Goal: Book appointment/travel/reservation

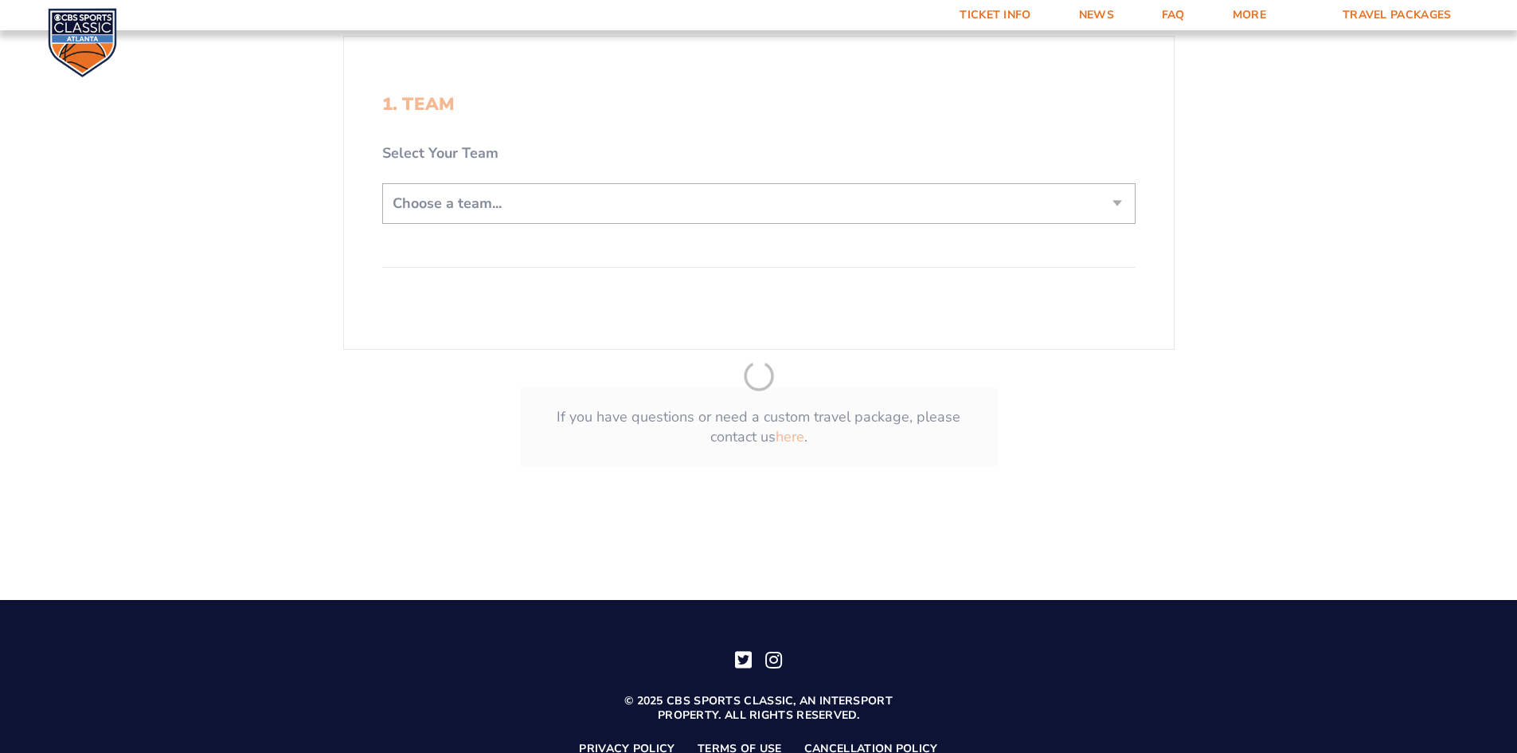
scroll to position [478, 0]
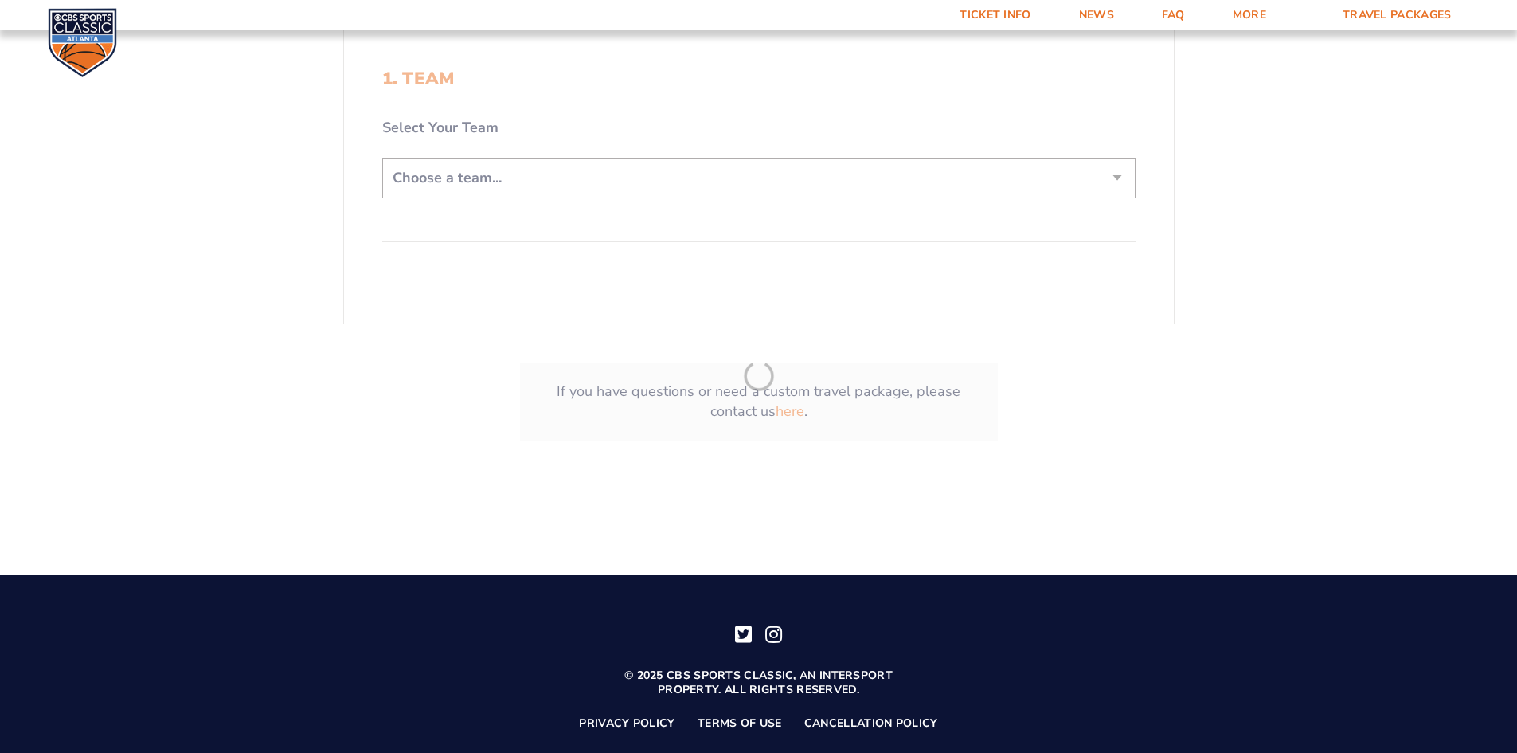
click at [1103, 176] on form "[US_STATE] [US_STATE] Travel Package [US_STATE][GEOGRAPHIC_DATA] [US_STATE] Sta…" at bounding box center [758, 19] width 1517 height 995
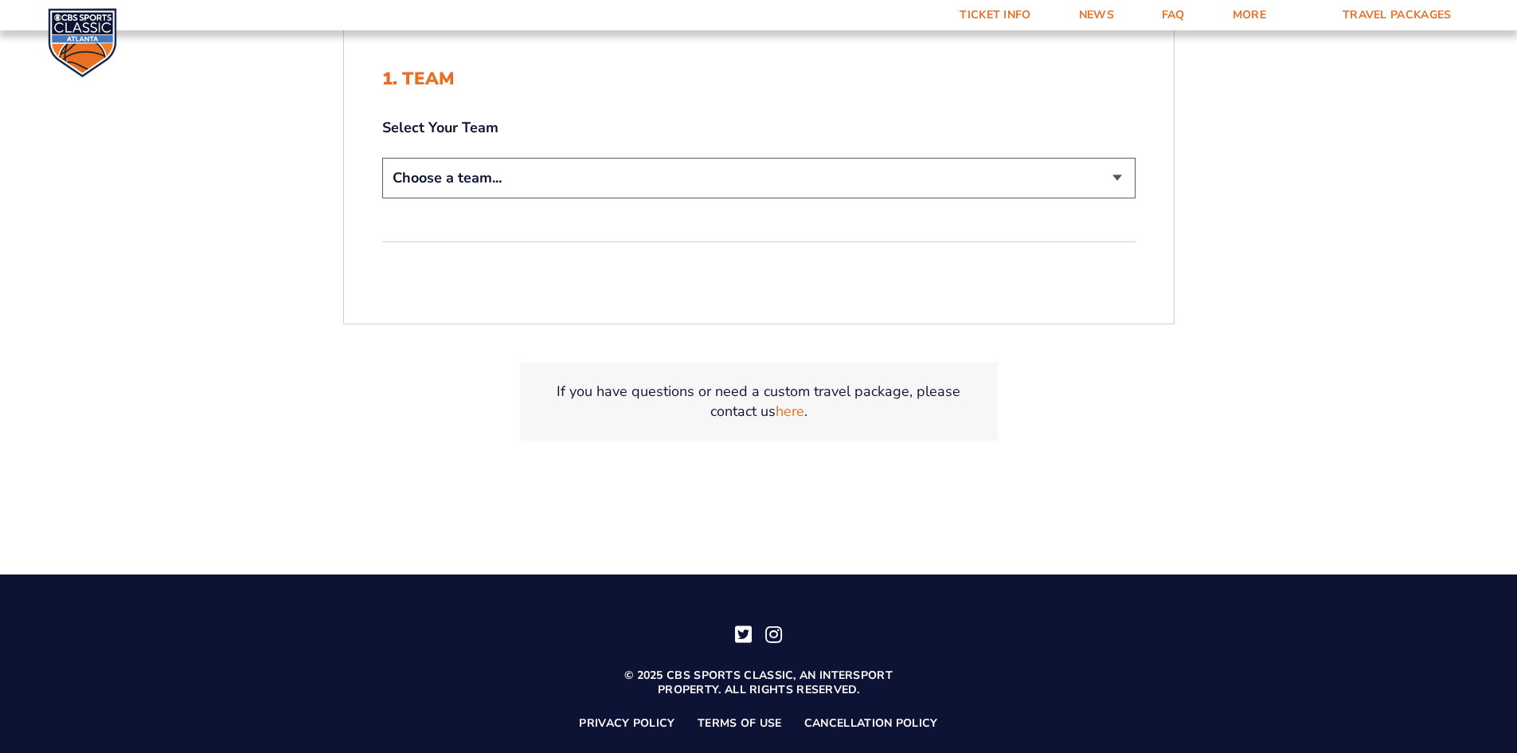
click at [1117, 183] on select "Choose a team... [US_STATE] Wildcats [US_STATE] State Buckeyes [US_STATE] Tar H…" at bounding box center [758, 178] width 753 height 41
select select "12956"
click at [382, 158] on select "Choose a team... [US_STATE] Wildcats [US_STATE] State Buckeyes [US_STATE] Tar H…" at bounding box center [758, 178] width 753 height 41
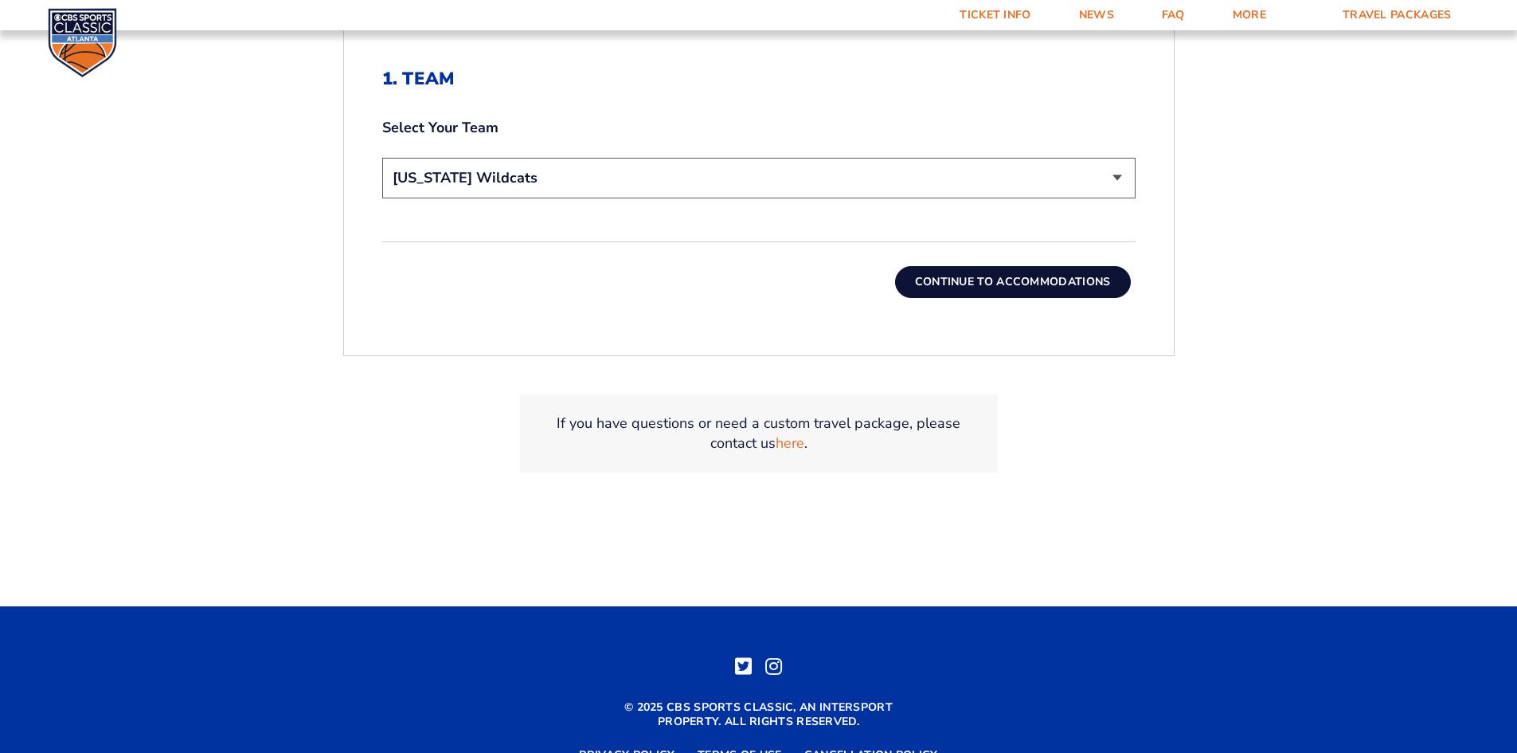
click at [1057, 284] on button "Continue To Accommodations" at bounding box center [1013, 282] width 236 height 32
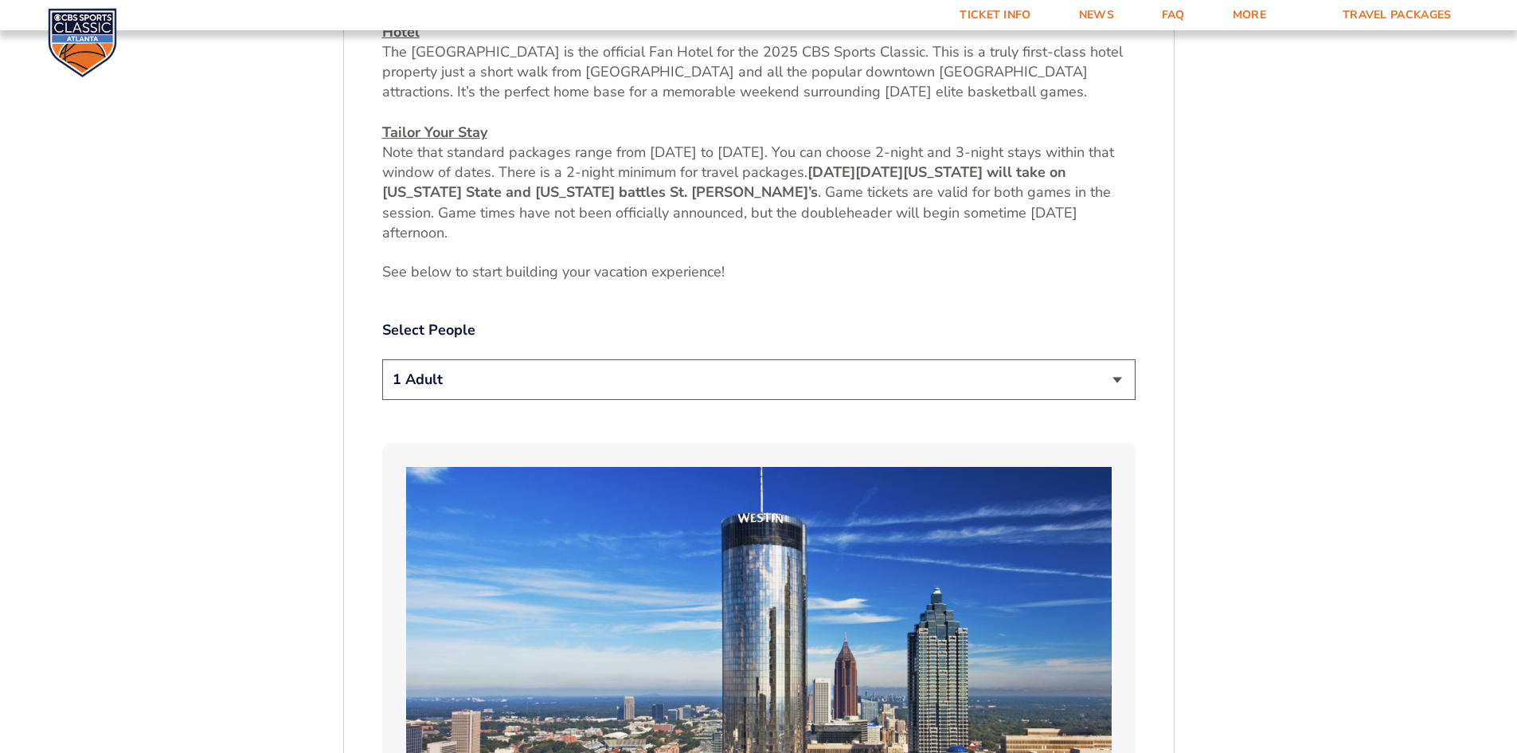
scroll to position [754, 0]
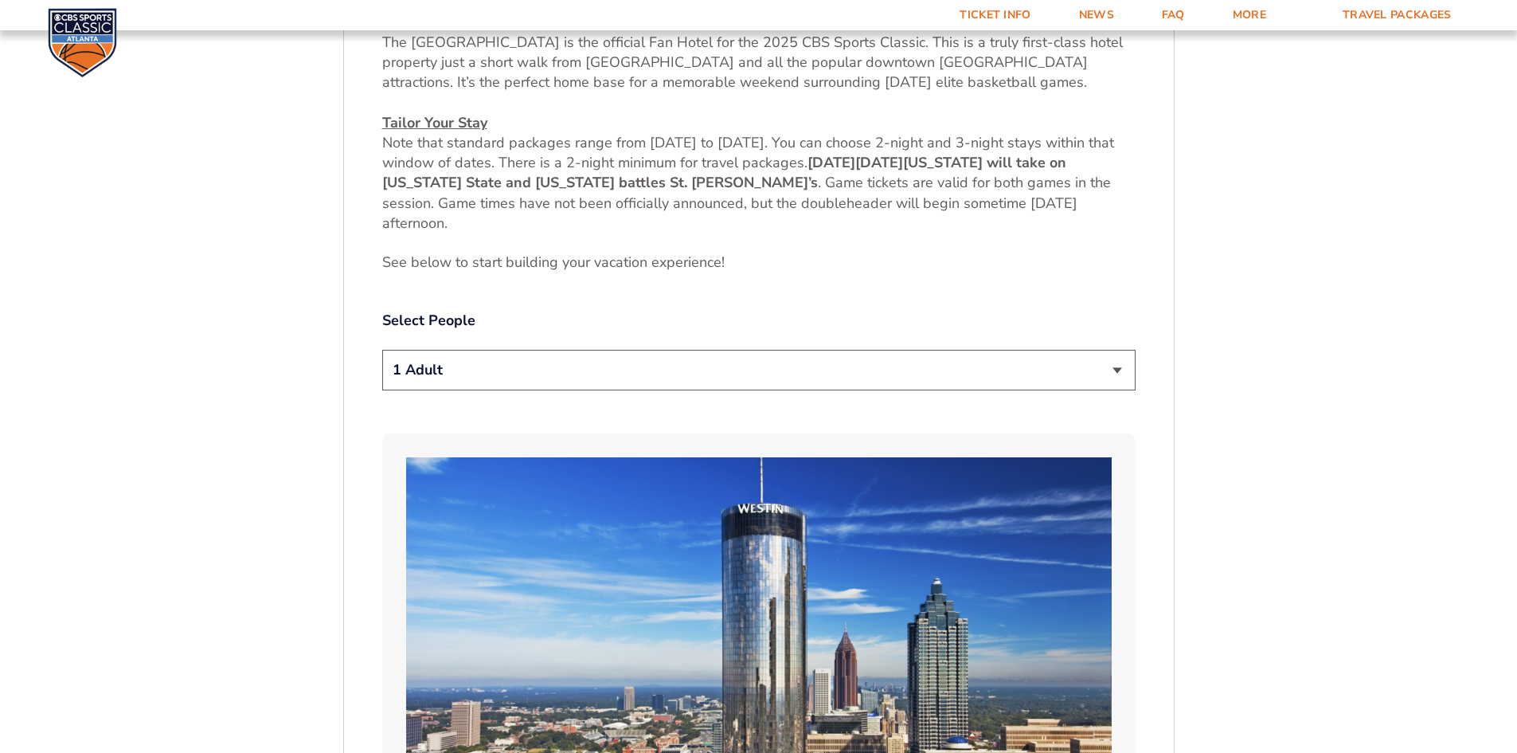
click at [1128, 374] on select "1 Adult 2 Adults 3 Adults 4 Adults 2 Adults + 1 Child 2 Adults + 2 Children 2 A…" at bounding box center [758, 370] width 753 height 41
select select "2 Adults + 2 Children"
click at [382, 350] on select "1 Adult 2 Adults 3 Adults 4 Adults 2 Adults + 1 Child 2 Adults + 2 Children 2 A…" at bounding box center [758, 370] width 753 height 41
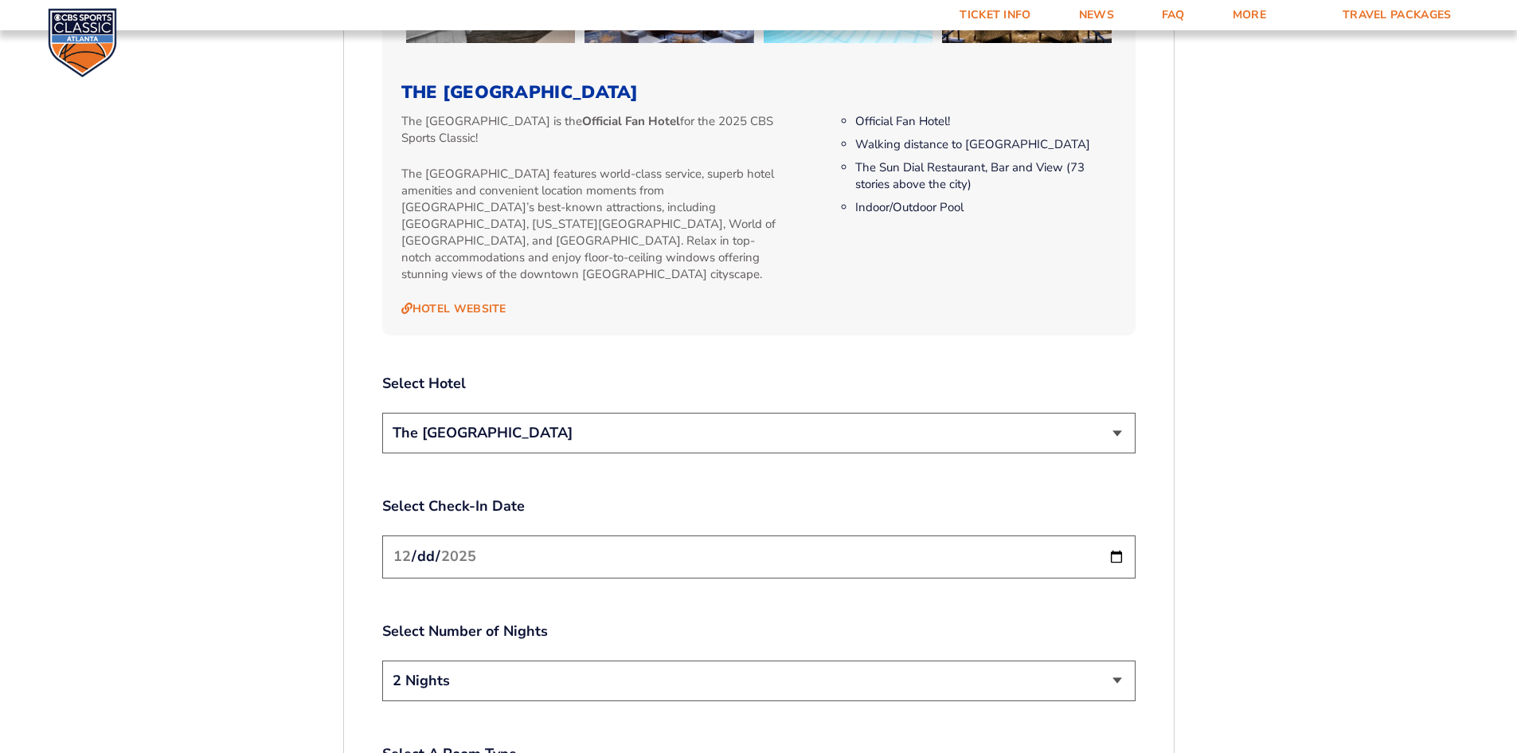
scroll to position [1710, 0]
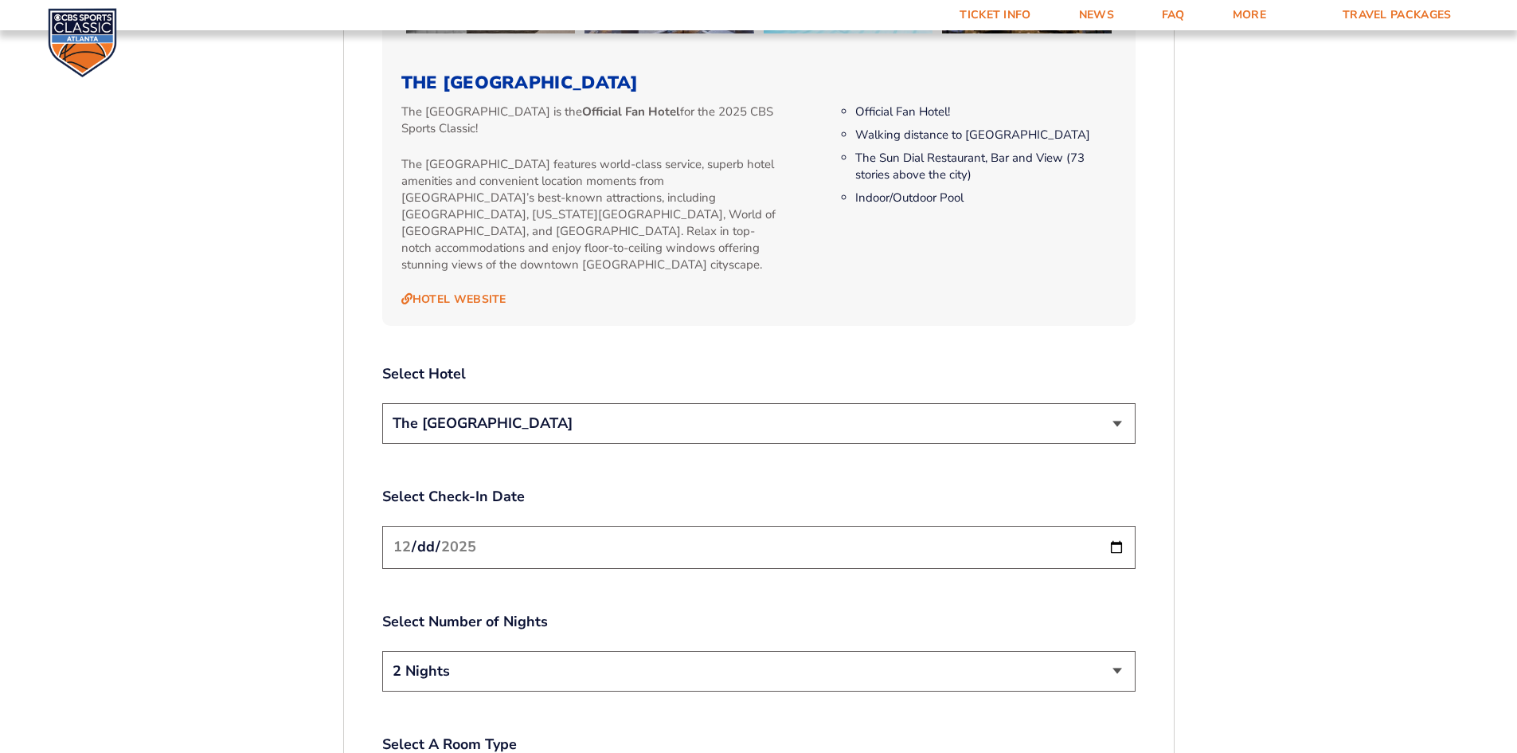
click at [1091, 403] on select "The [GEOGRAPHIC_DATA]" at bounding box center [758, 423] width 753 height 41
click at [1123, 531] on input "[DATE]" at bounding box center [758, 547] width 753 height 42
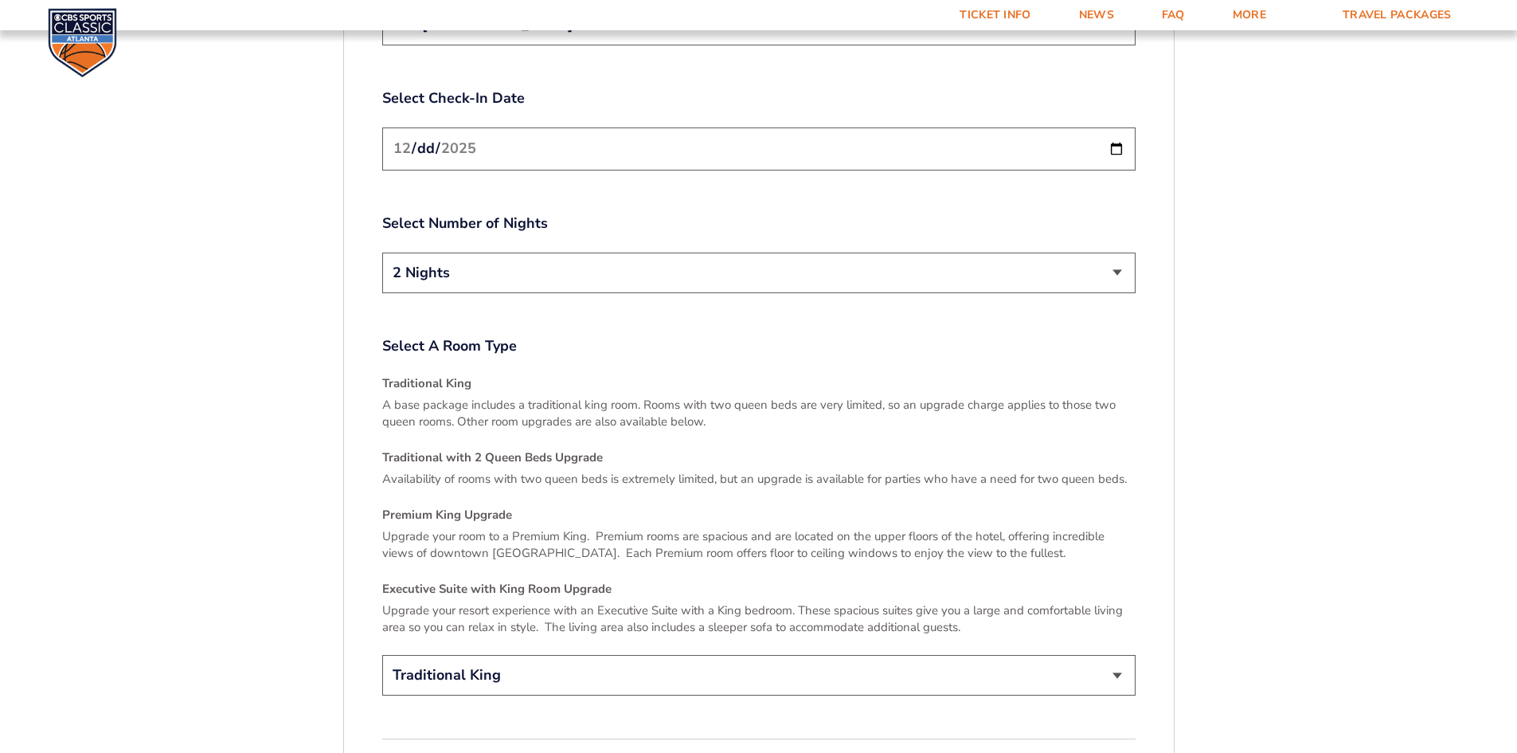
scroll to position [2188, 0]
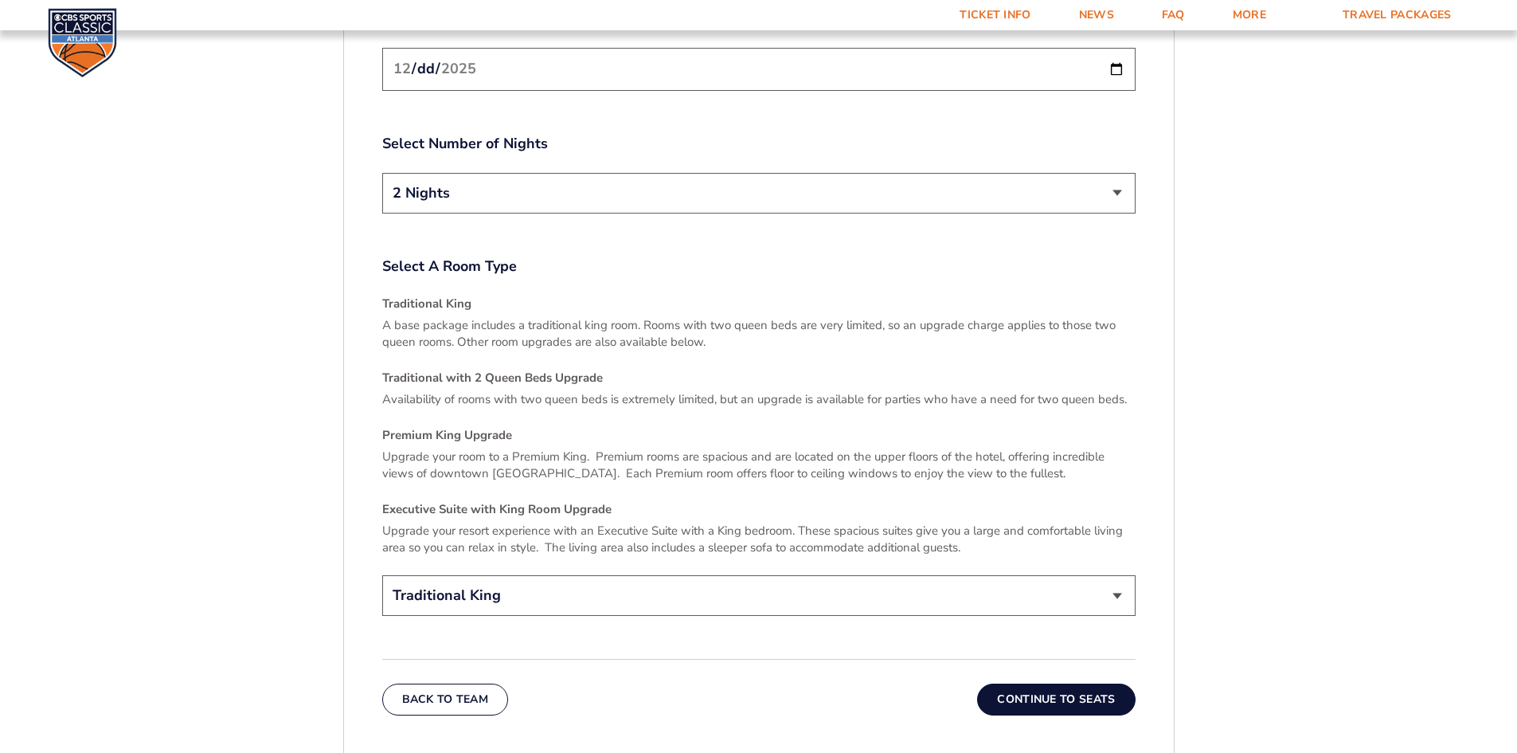
click at [1108, 587] on select "Traditional King Traditional with 2 Queen Beds Upgrade (+$45 per night) Premium…" at bounding box center [758, 595] width 753 height 41
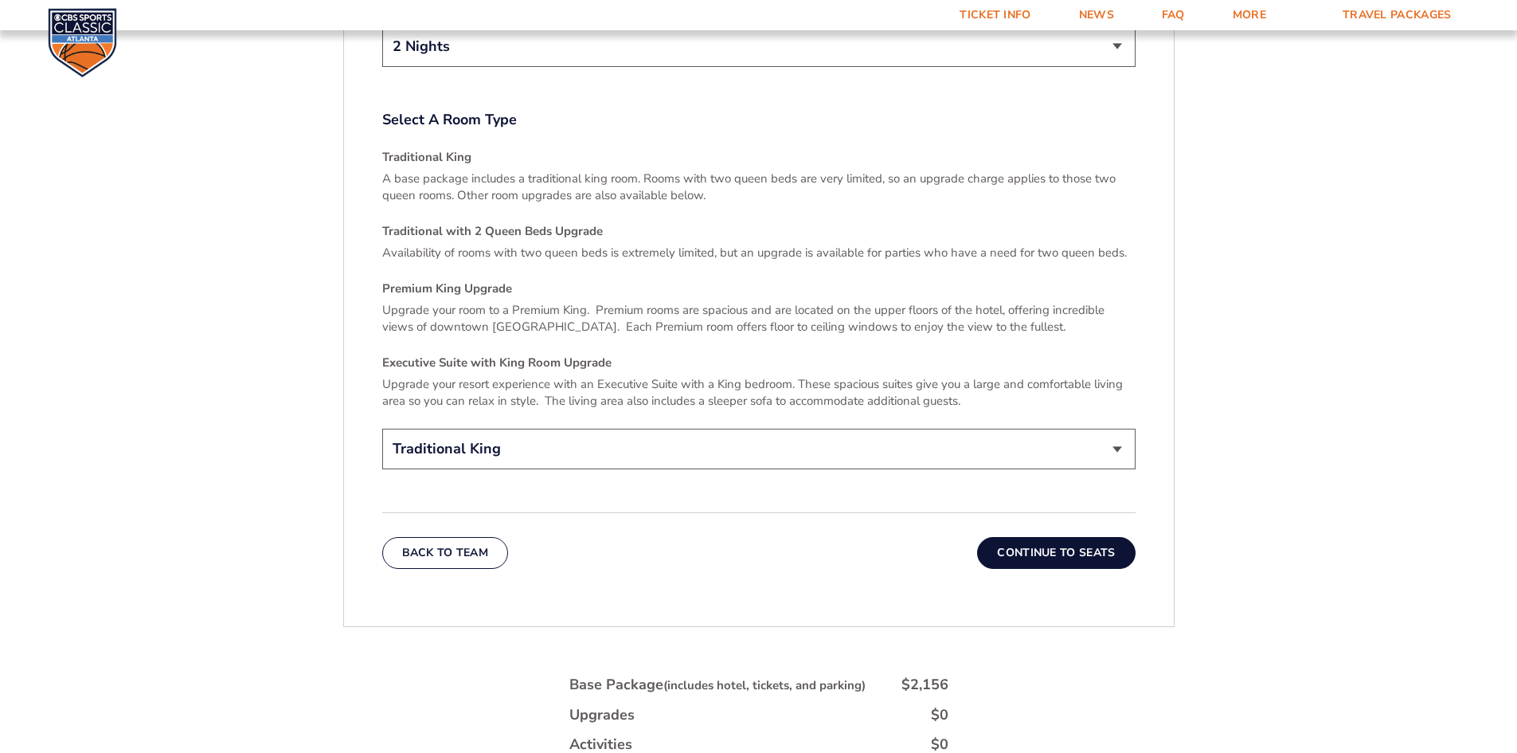
scroll to position [2347, 0]
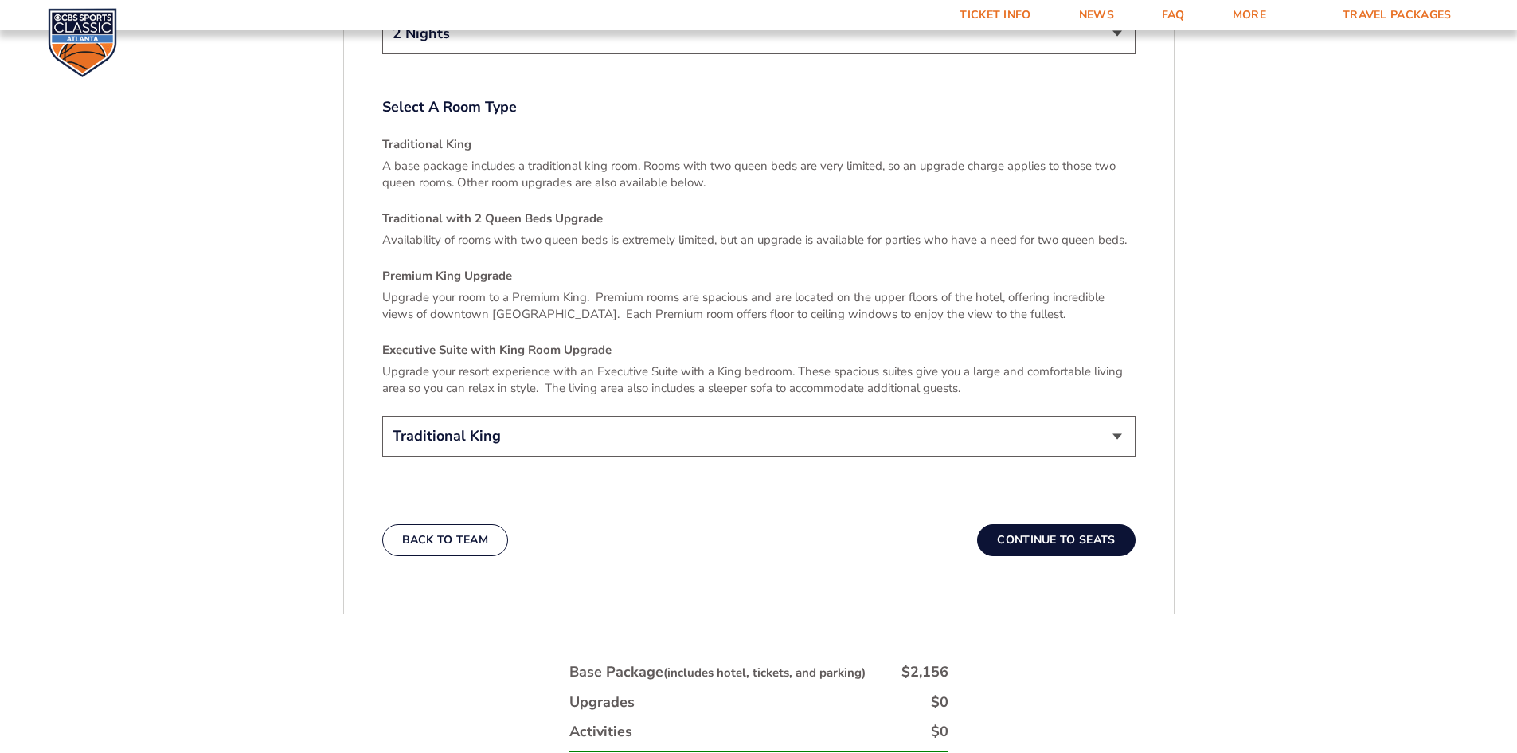
click at [571, 427] on select "Traditional King Traditional with 2 Queen Beds Upgrade (+$45 per night) Premium…" at bounding box center [758, 436] width 753 height 41
select select "Traditional with 2 Queen Beds Upgrade"
click at [382, 416] on select "Traditional King Traditional with 2 Queen Beds Upgrade (+$45 per night) Premium…" at bounding box center [758, 436] width 753 height 41
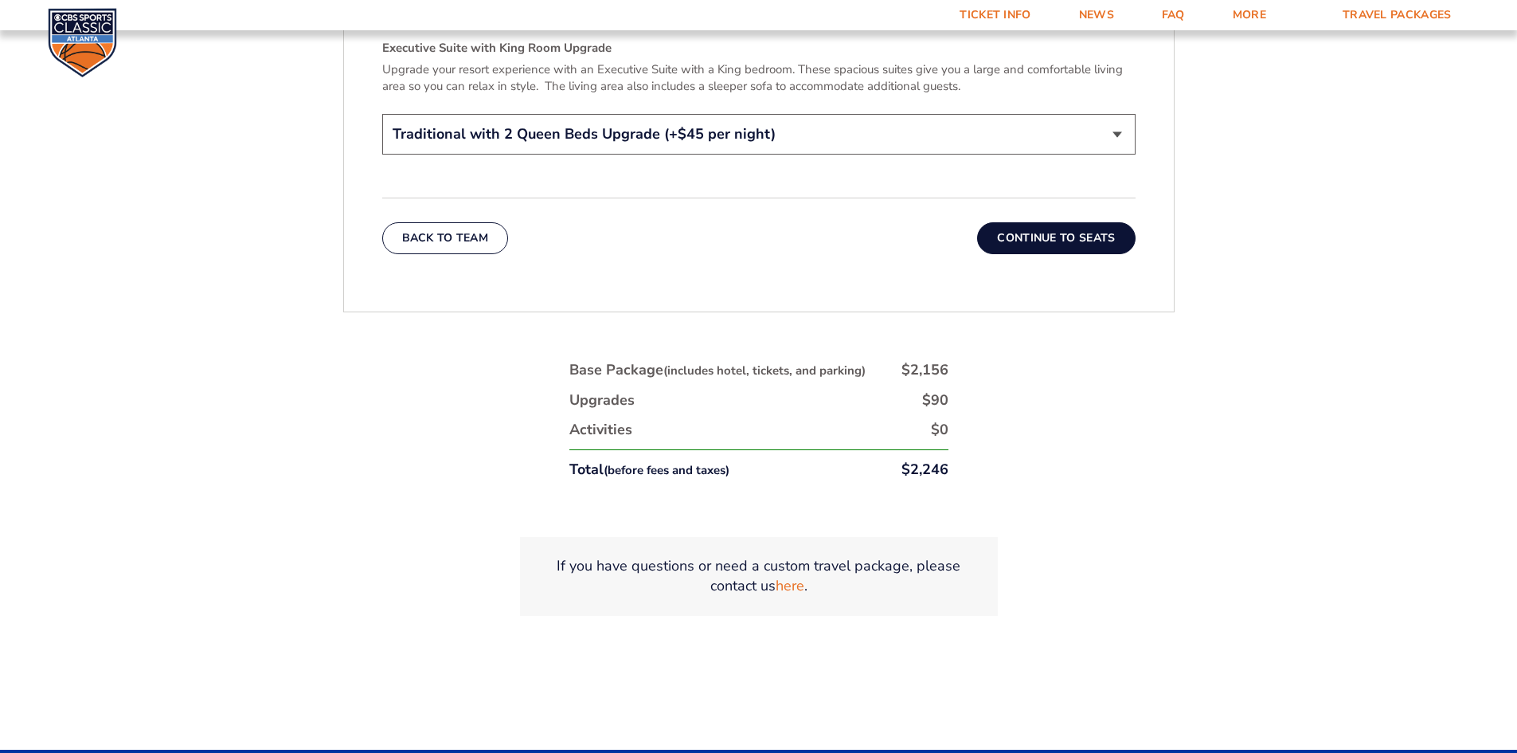
scroll to position [2666, 0]
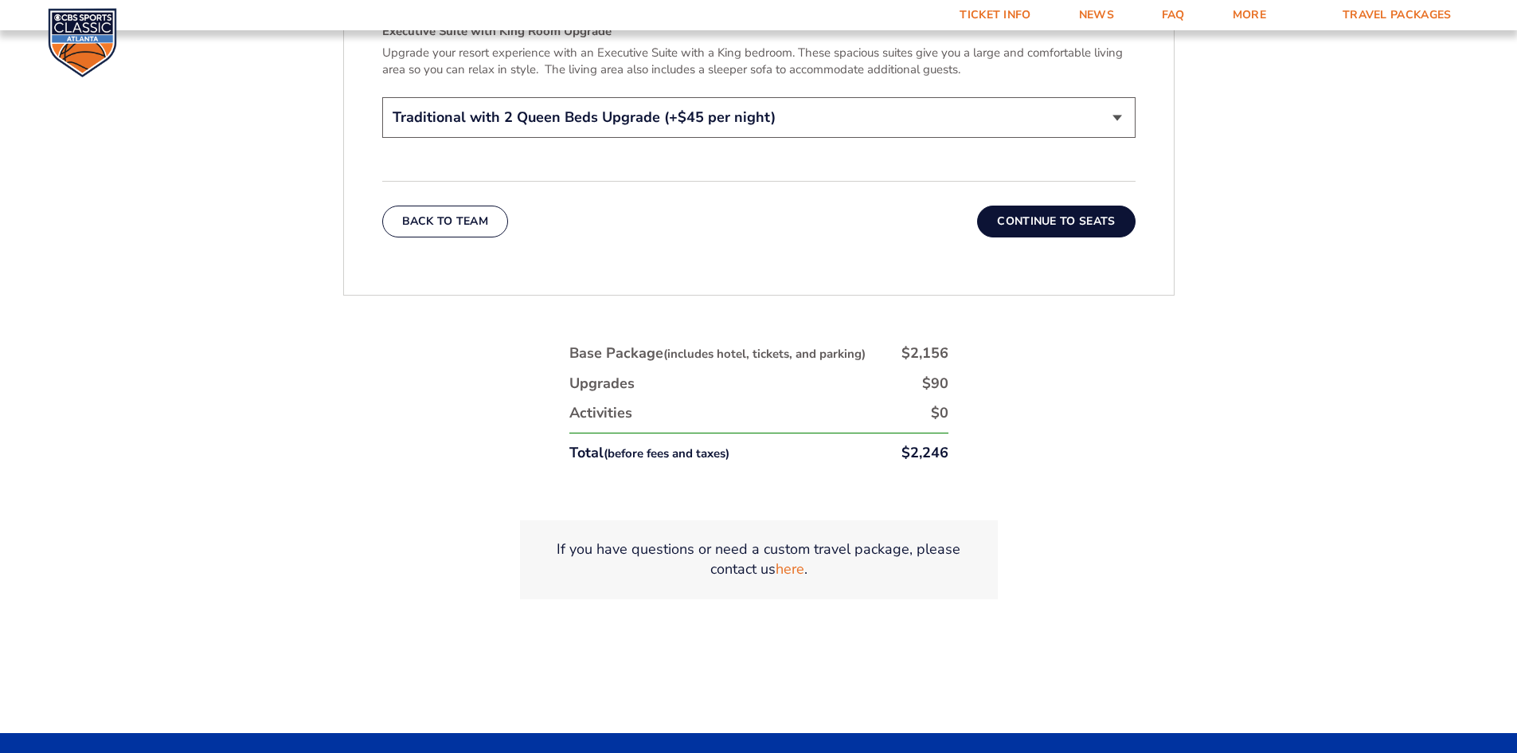
click at [1065, 205] on button "Continue To Seats" at bounding box center [1056, 221] width 158 height 32
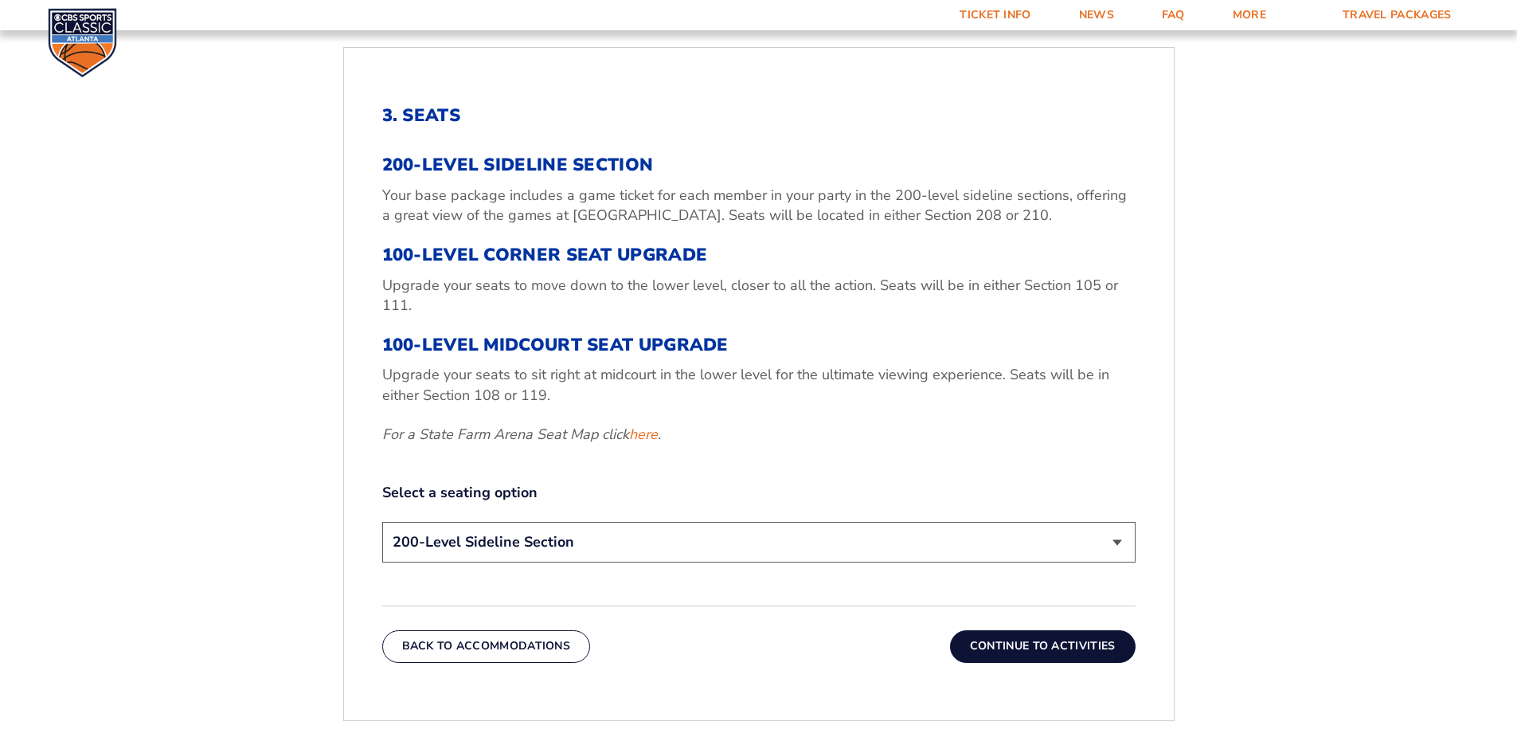
scroll to position [595, 0]
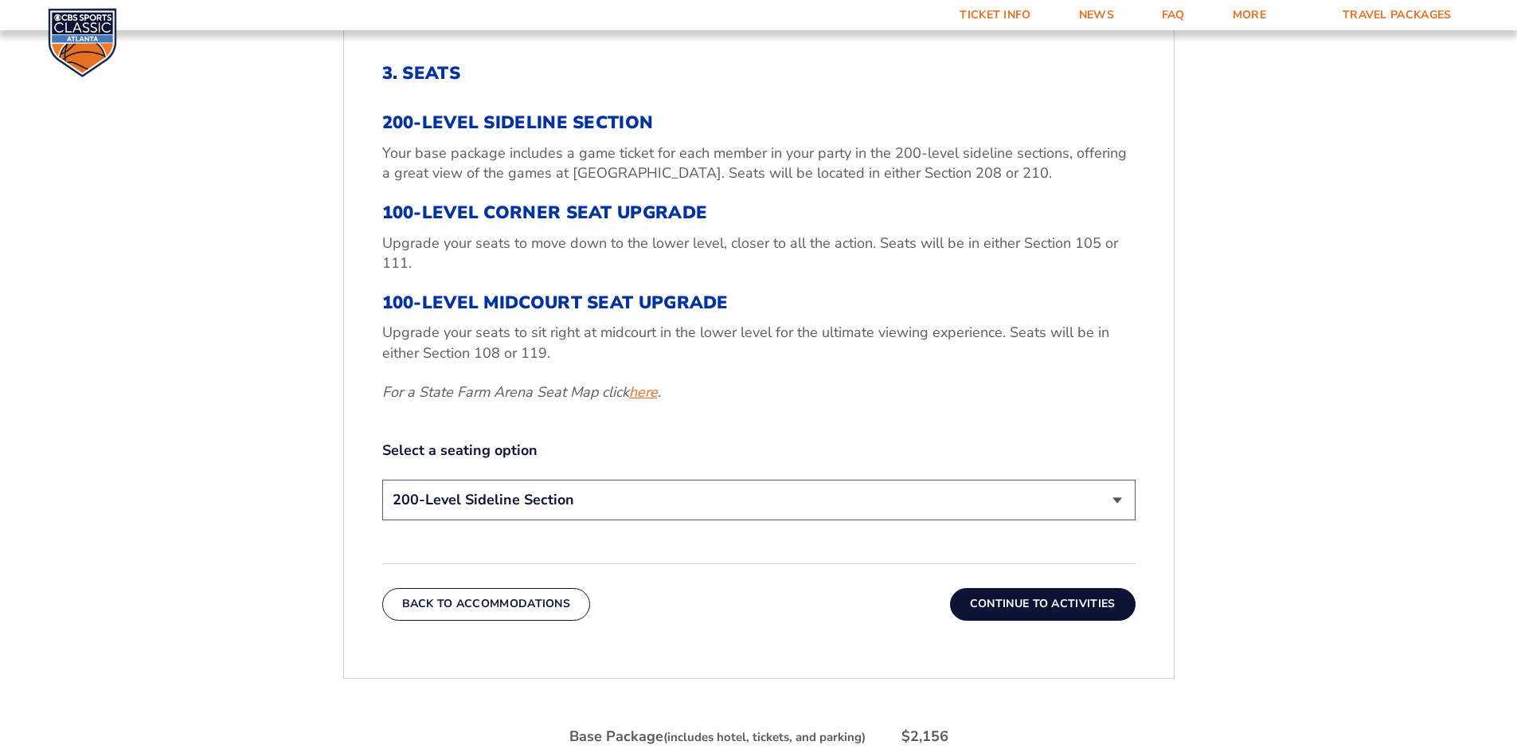
click at [640, 389] on link "here" at bounding box center [643, 392] width 29 height 20
click at [1085, 497] on select "200-Level Sideline Section 100-Level Corner Seat Upgrade (+$120 per person) 100…" at bounding box center [758, 499] width 753 height 41
click at [688, 501] on select "200-Level Sideline Section 100-Level Corner Seat Upgrade (+$120 per person) 100…" at bounding box center [758, 499] width 753 height 41
select select "100-Level Corner Seat Upgrade"
click at [382, 479] on select "200-Level Sideline Section 100-Level Corner Seat Upgrade (+$120 per person) 100…" at bounding box center [758, 499] width 753 height 41
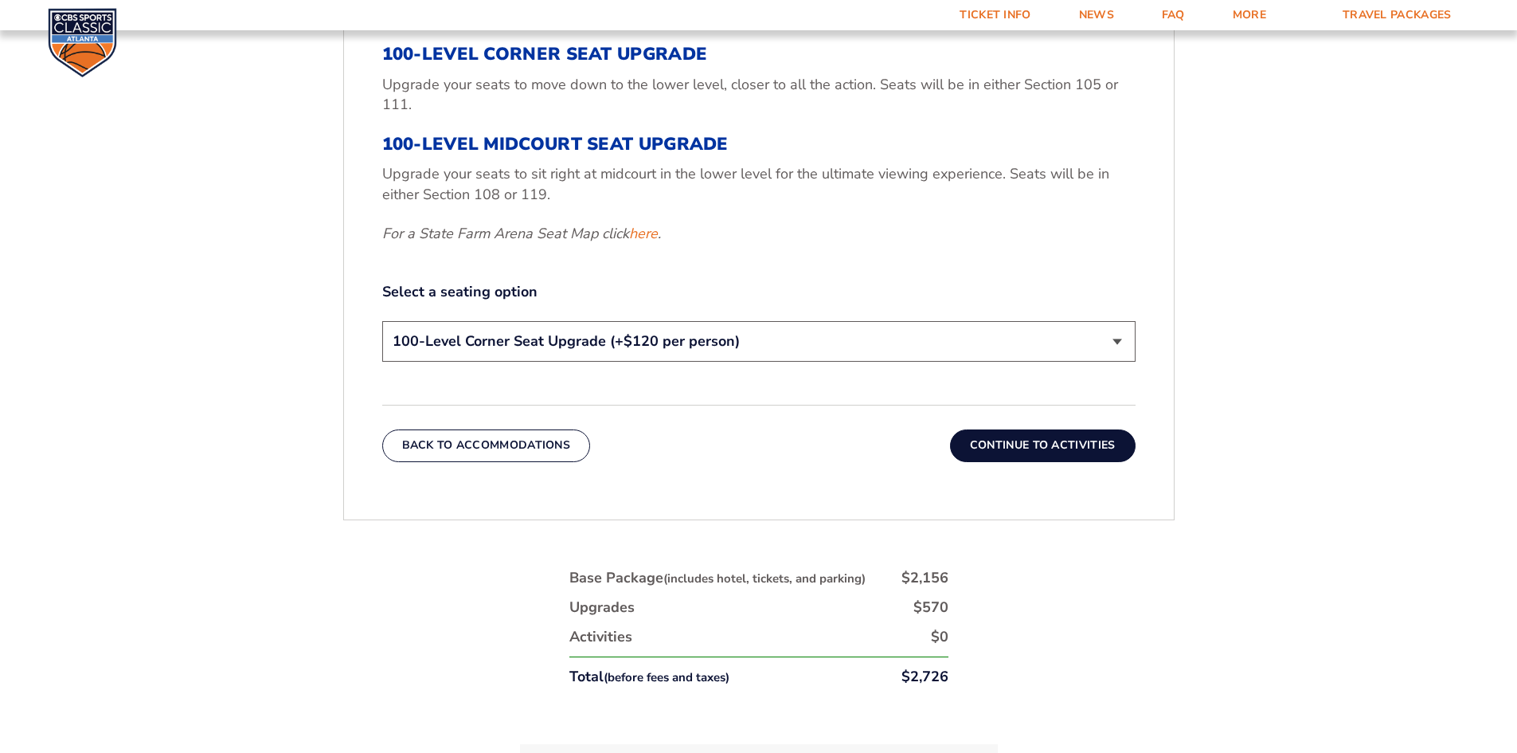
scroll to position [754, 0]
click at [1040, 446] on button "Continue To Activities" at bounding box center [1043, 444] width 186 height 32
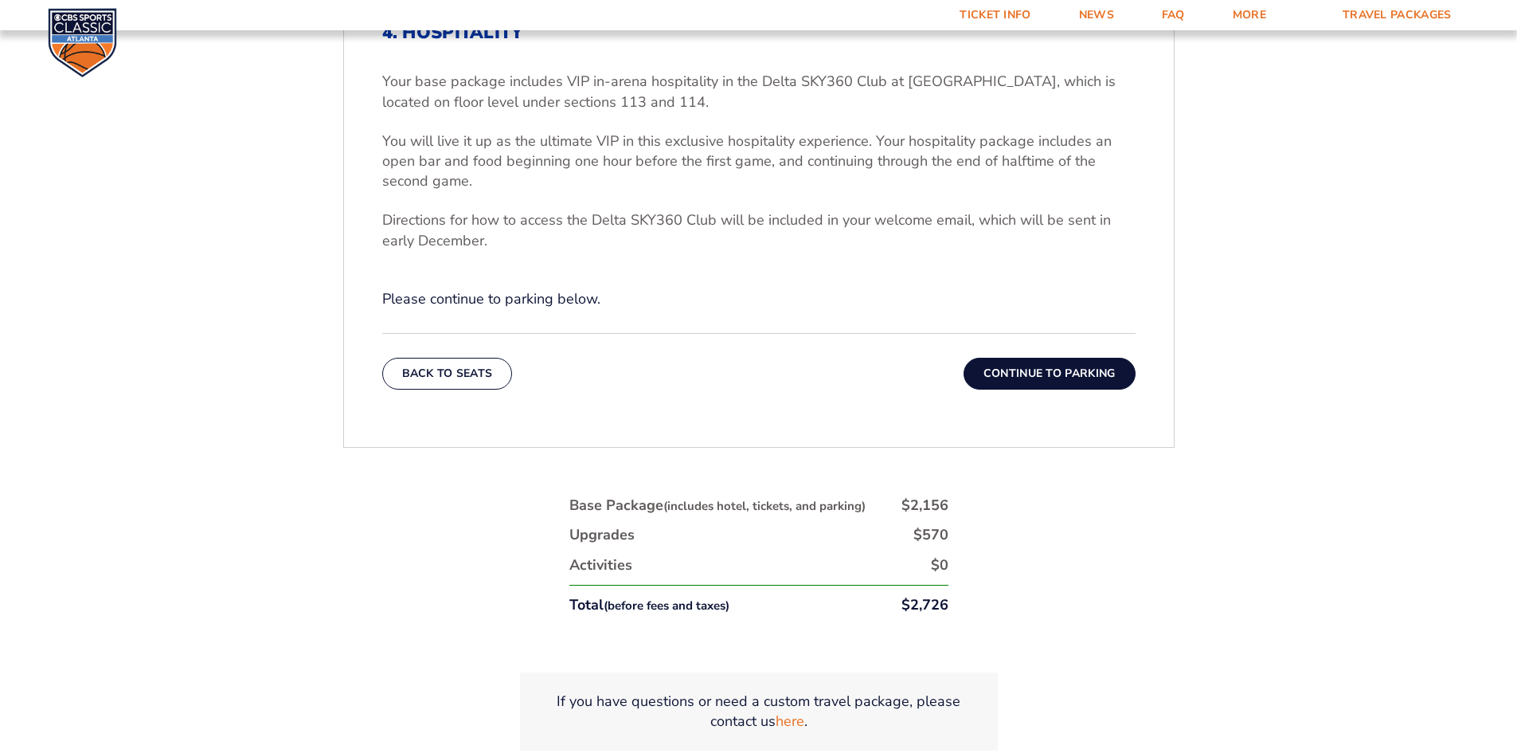
scroll to position [675, 0]
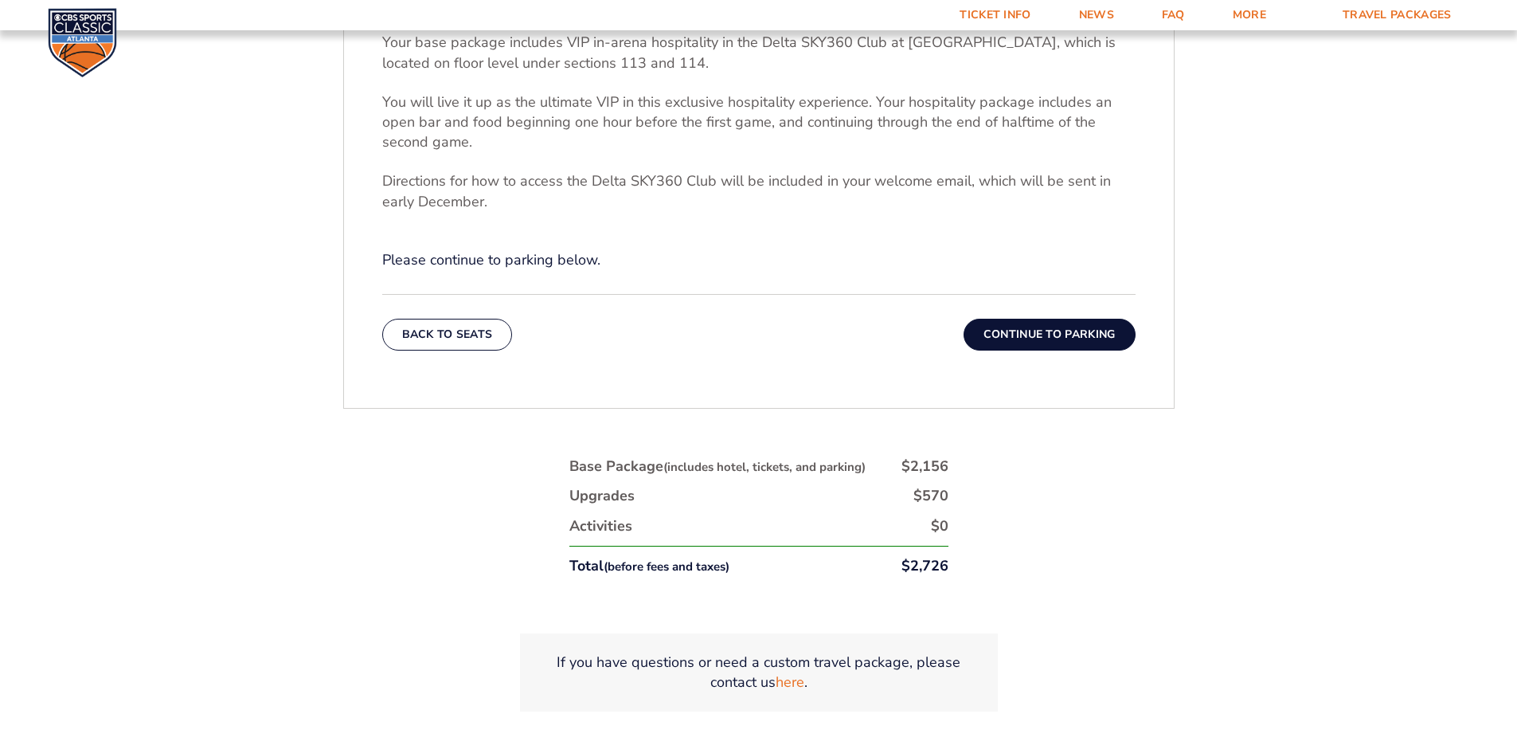
click at [1042, 336] on button "Continue To Parking" at bounding box center [1050, 335] width 172 height 32
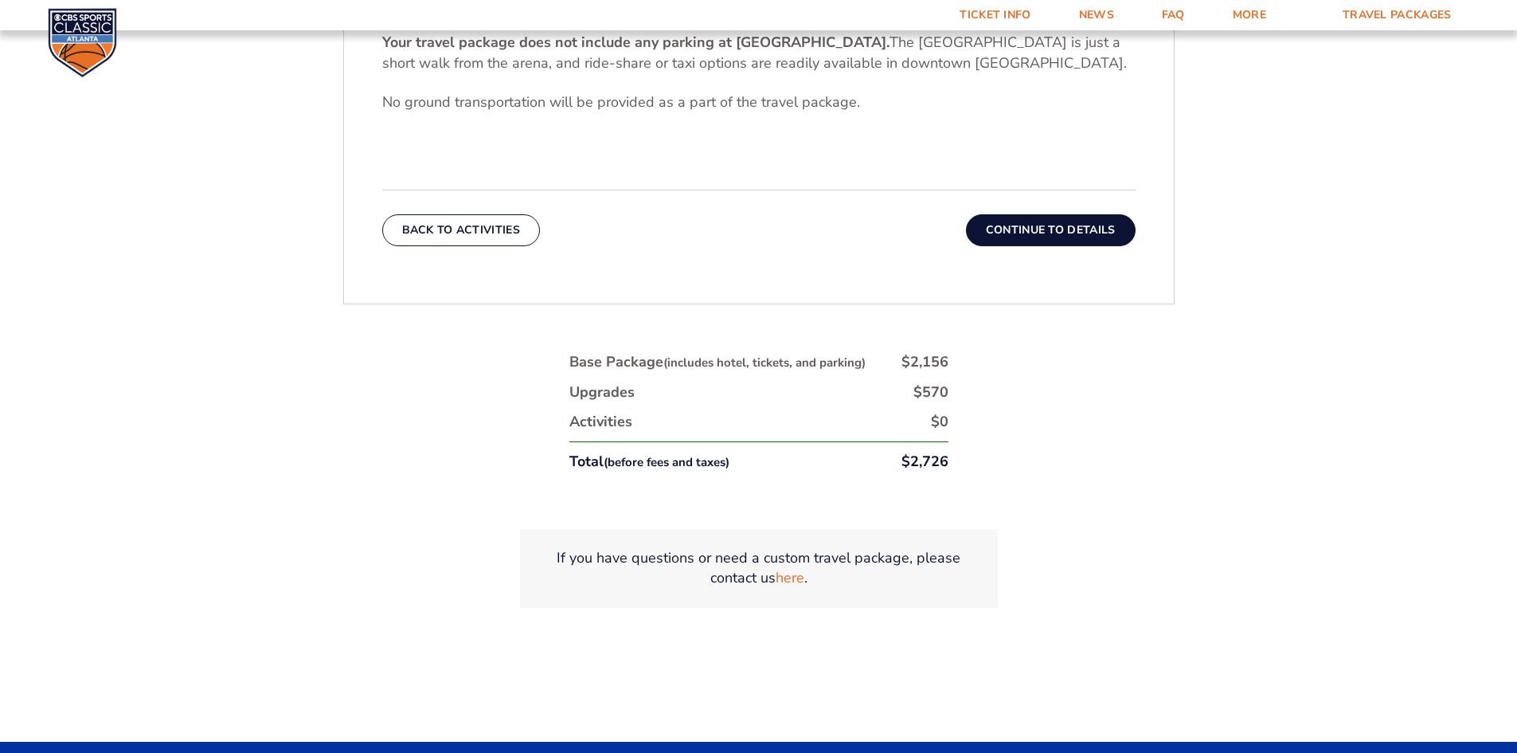
click at [1039, 231] on button "Continue To Details" at bounding box center [1051, 230] width 170 height 32
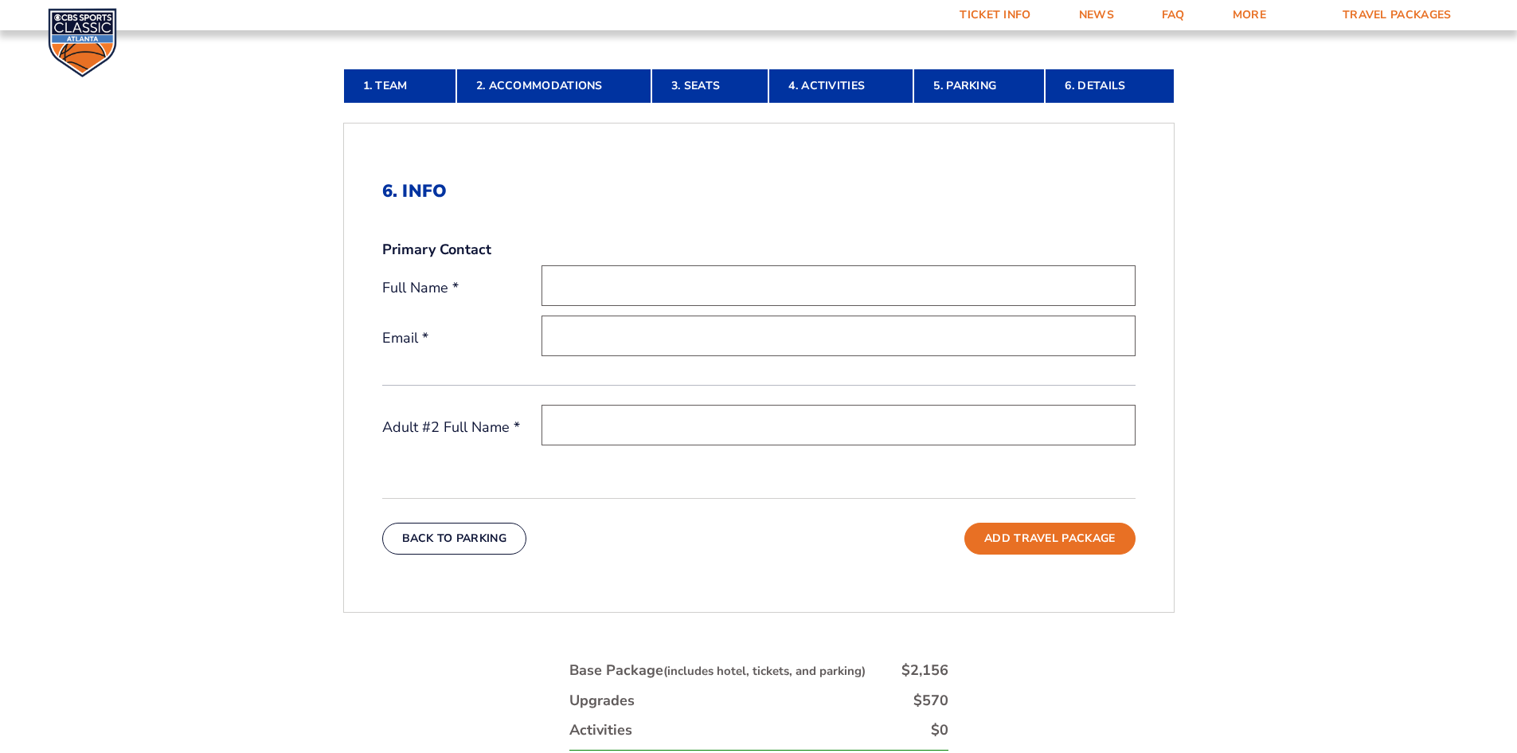
scroll to position [478, 0]
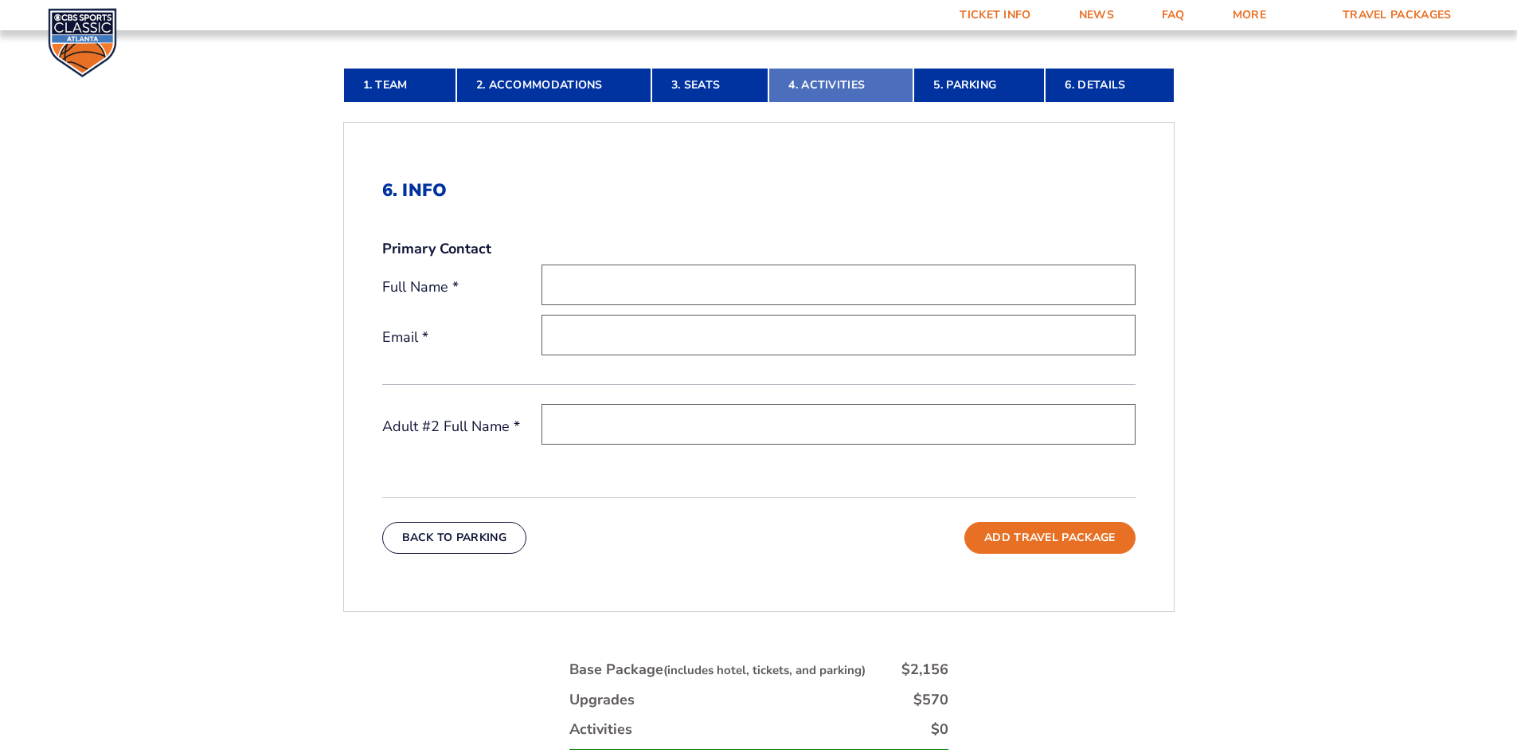
click at [816, 83] on link "4. Activities" at bounding box center [841, 85] width 145 height 35
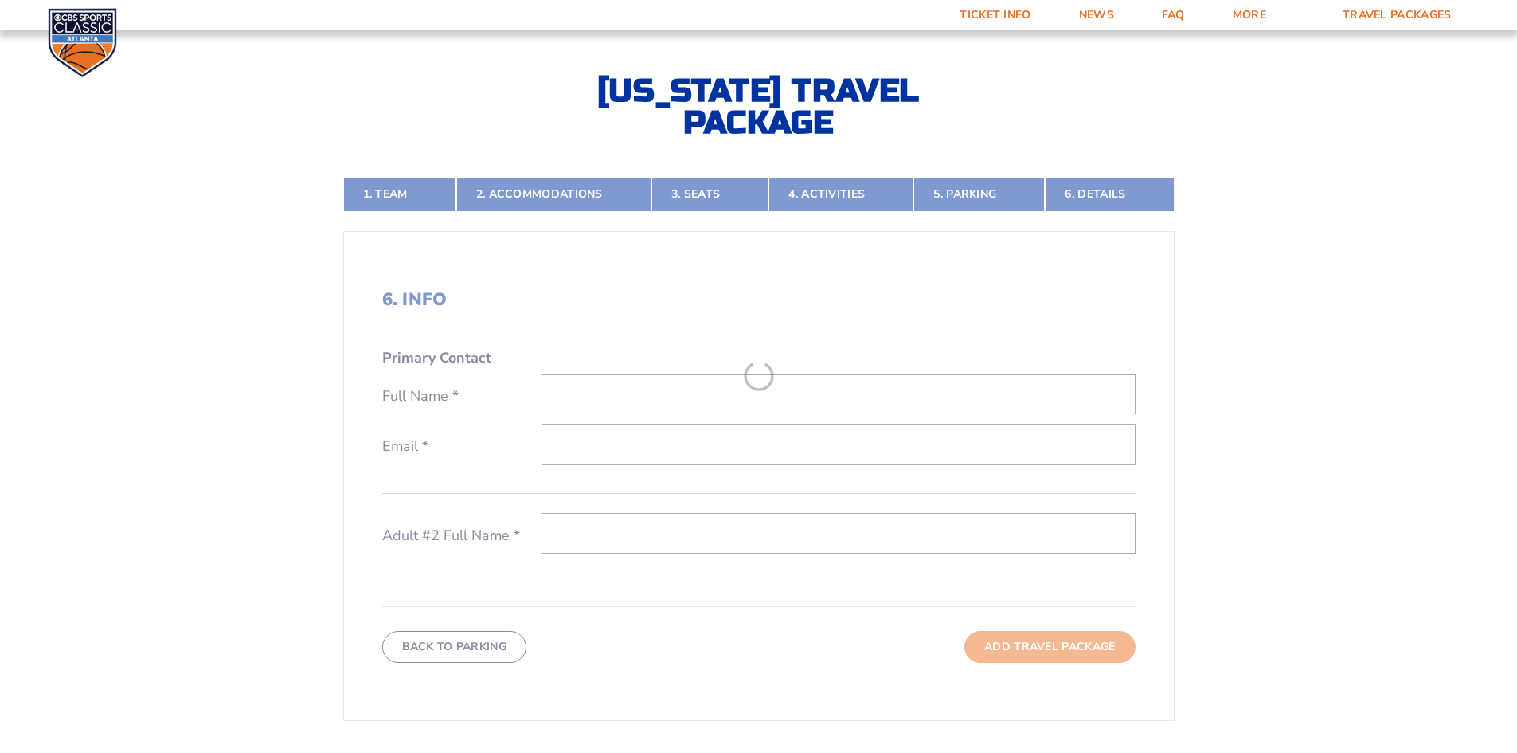
scroll to position [356, 0]
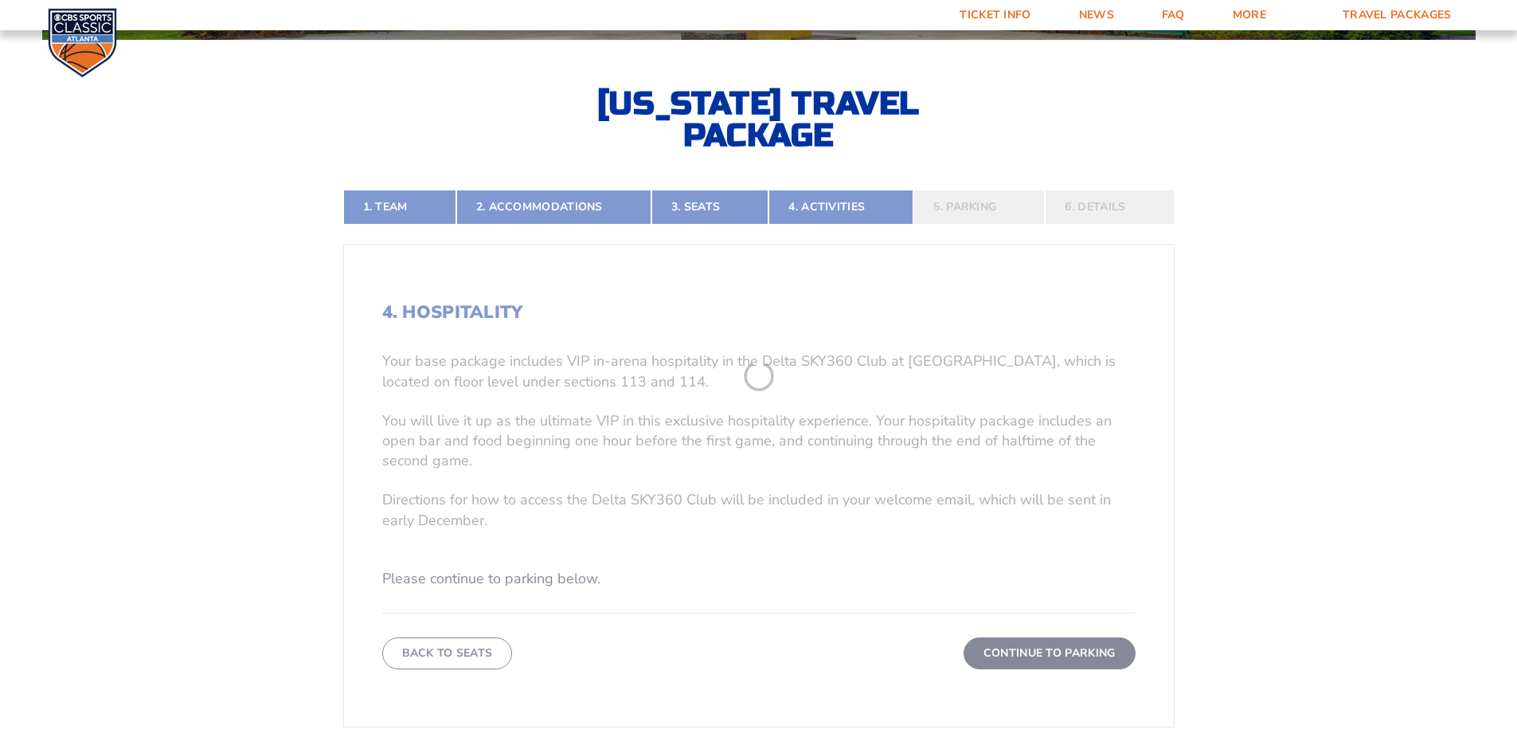
click at [115, 369] on form "[US_STATE] [US_STATE] Travel Package [US_STATE][GEOGRAPHIC_DATA] [US_STATE] Sta…" at bounding box center [758, 375] width 1517 height 1462
click at [1090, 660] on form "[US_STATE] [US_STATE] Travel Package [US_STATE][GEOGRAPHIC_DATA] [US_STATE] Sta…" at bounding box center [758, 375] width 1517 height 1462
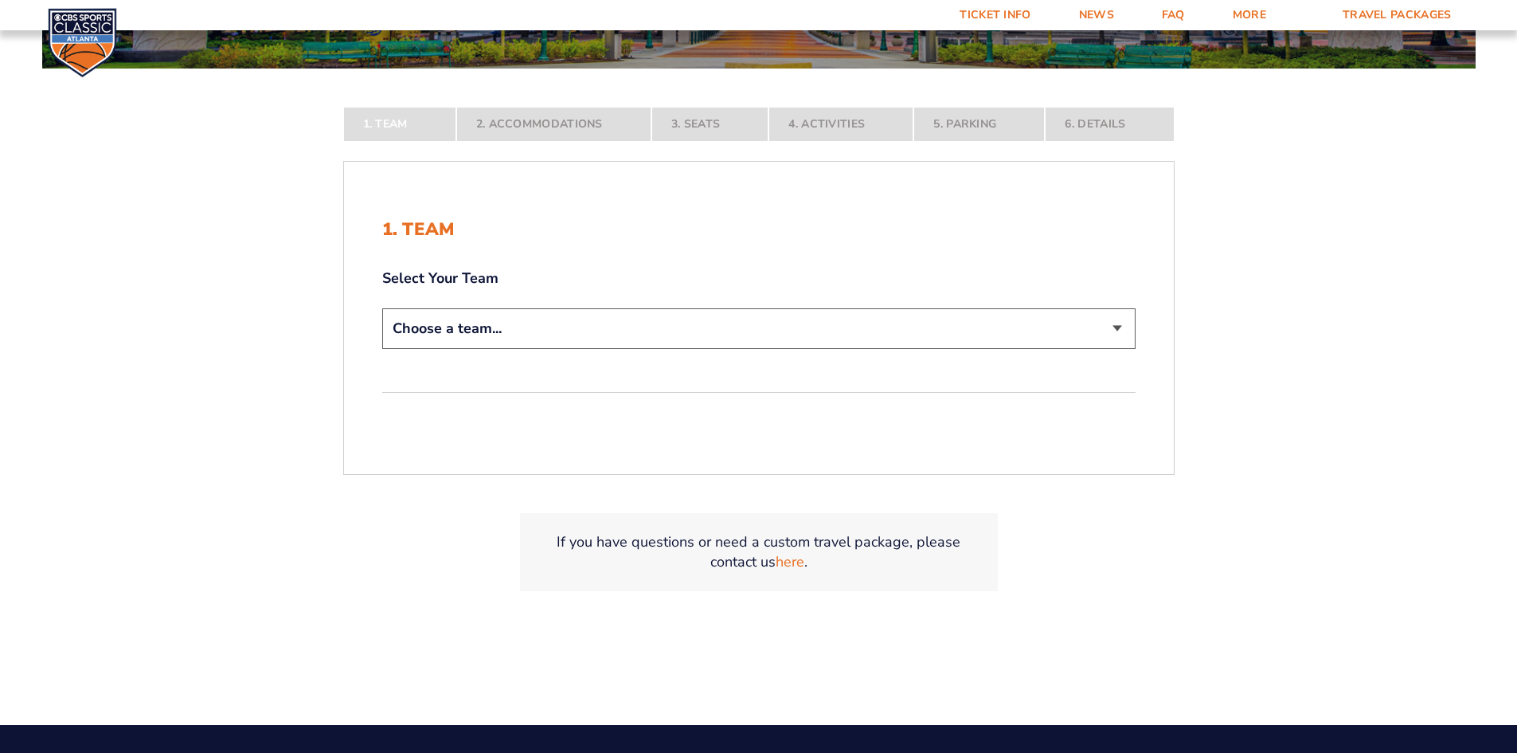
scroll to position [319, 0]
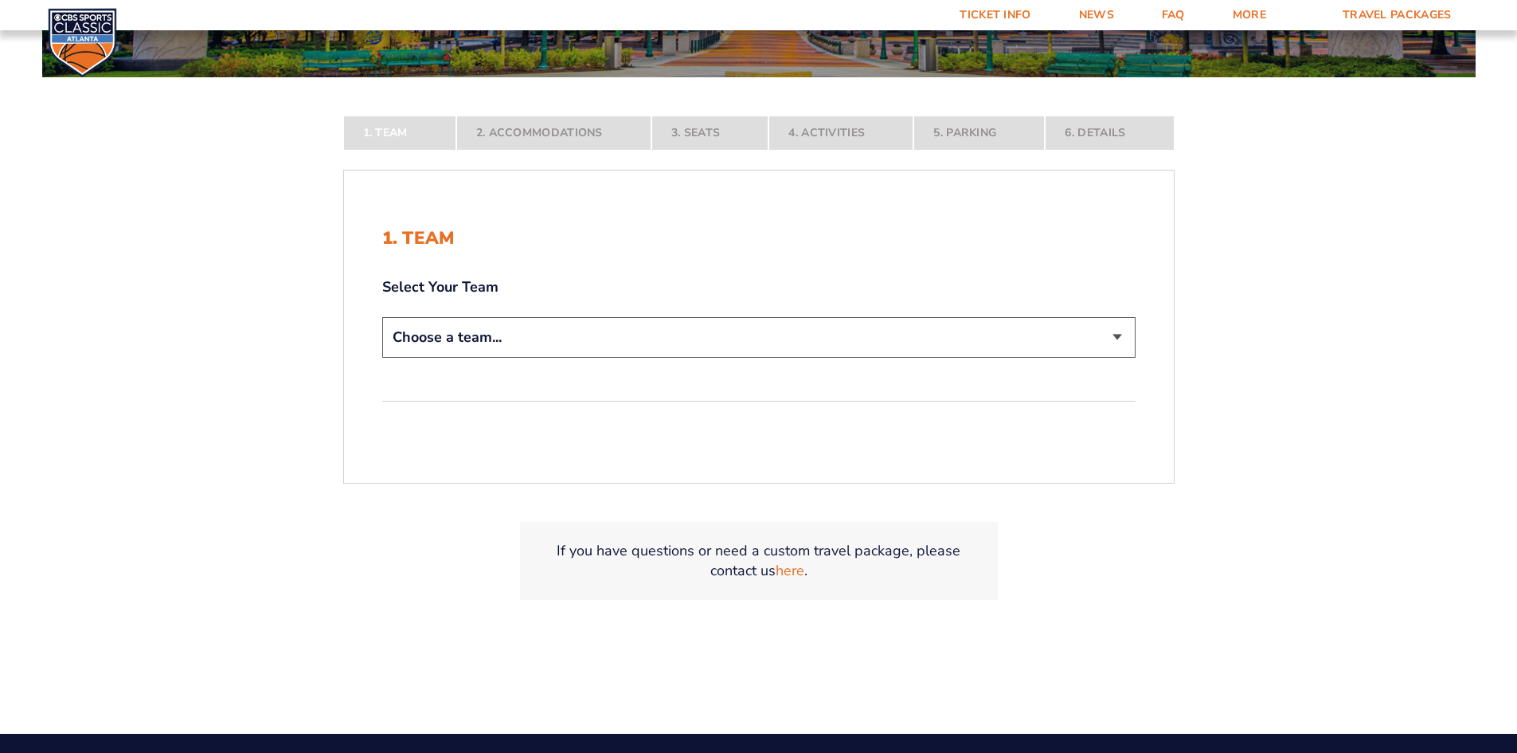
click at [663, 366] on div "1. Team Select Your Team Choose a team... [US_STATE] Wildcats [US_STATE] State …" at bounding box center [759, 327] width 830 height 274
click at [632, 339] on select "Choose a team... [US_STATE] Wildcats [US_STATE] State Buckeyes [US_STATE] Tar H…" at bounding box center [758, 337] width 753 height 41
select select "12956"
click at [382, 358] on select "Choose a team... [US_STATE] Wildcats [US_STATE] State Buckeyes [US_STATE] Tar H…" at bounding box center [758, 337] width 753 height 41
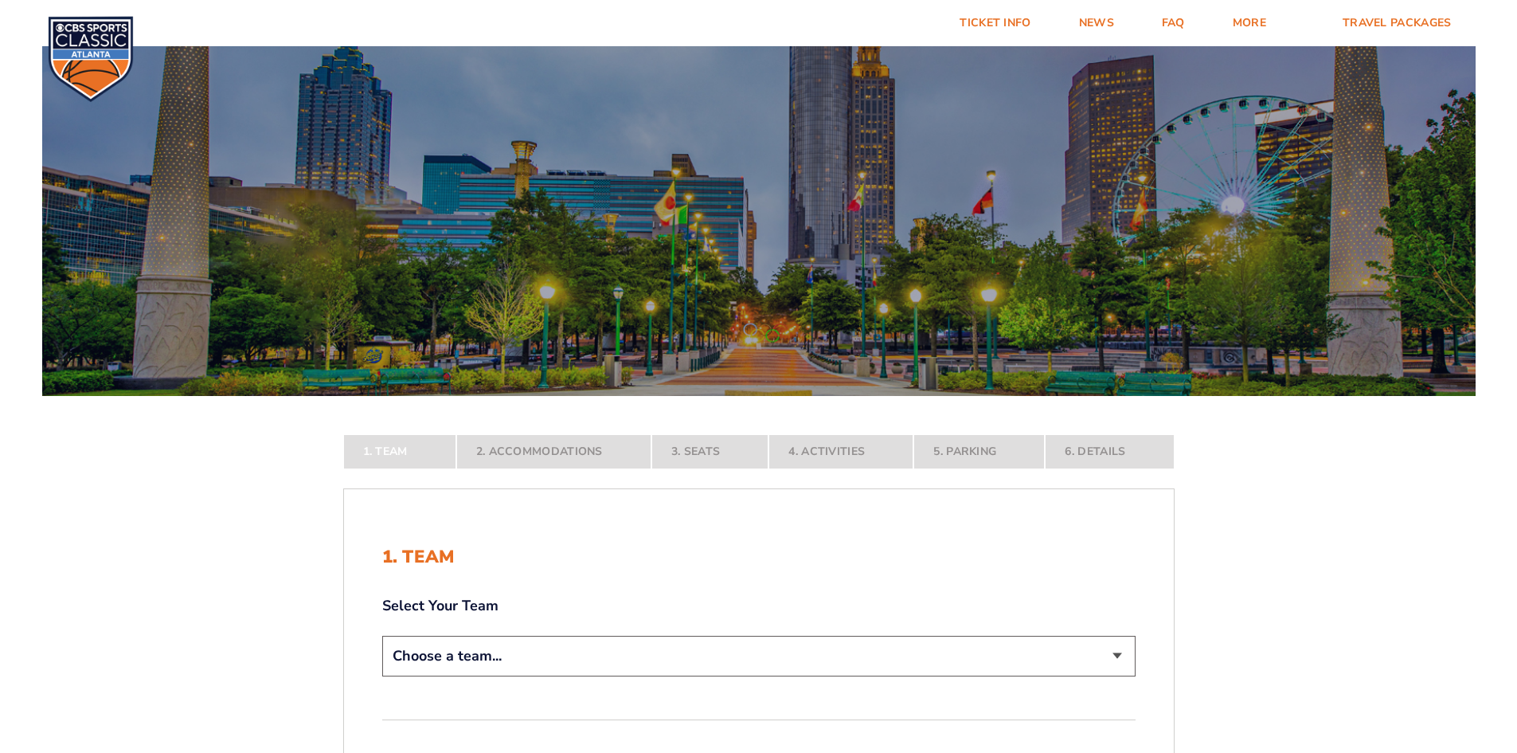
click at [862, 656] on select "Choose a team... [US_STATE] Wildcats [US_STATE] State Buckeyes [US_STATE] Tar H…" at bounding box center [758, 656] width 753 height 41
select select "12956"
click at [382, 676] on select "Choose a team... [US_STATE] Wildcats [US_STATE] State Buckeyes [US_STATE] Tar H…" at bounding box center [758, 656] width 753 height 41
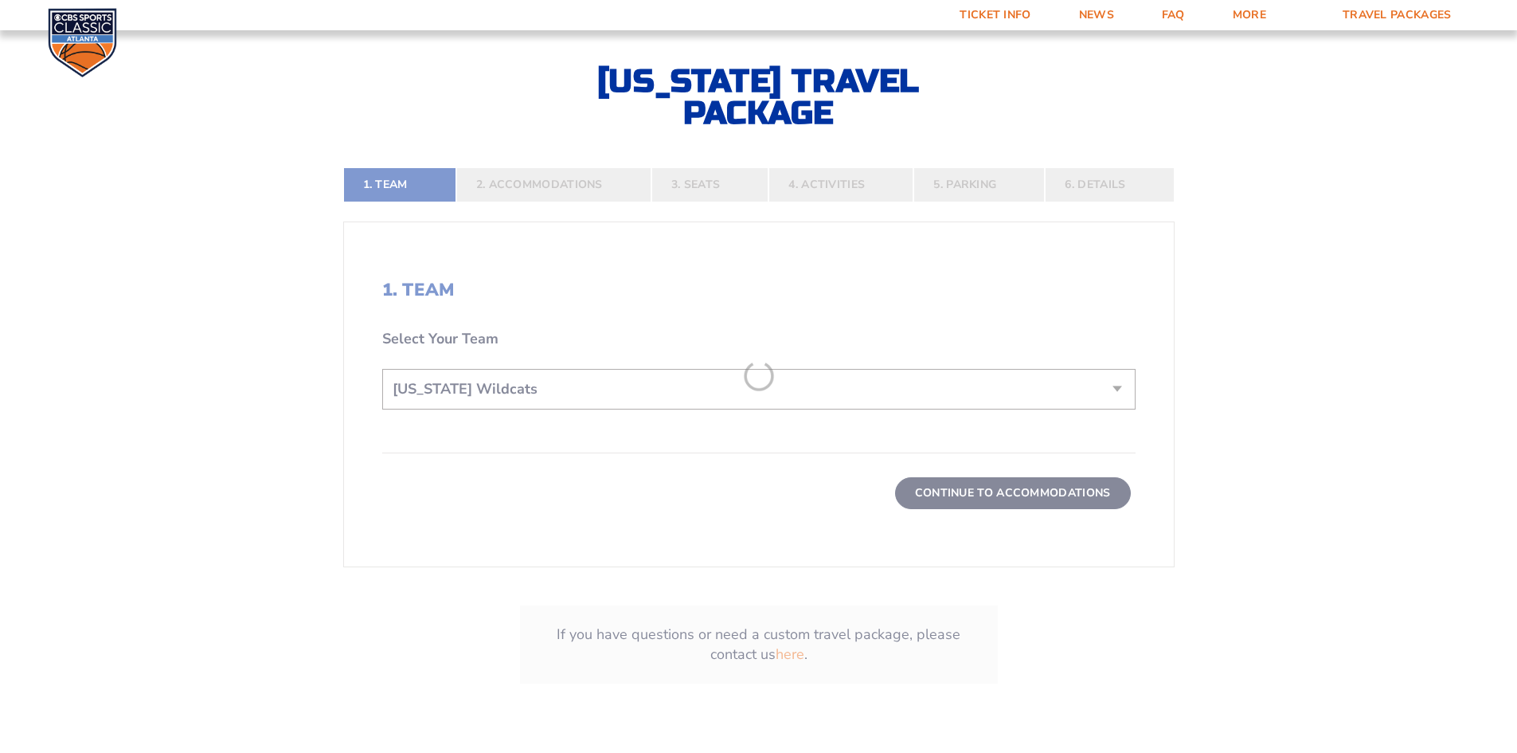
scroll to position [398, 0]
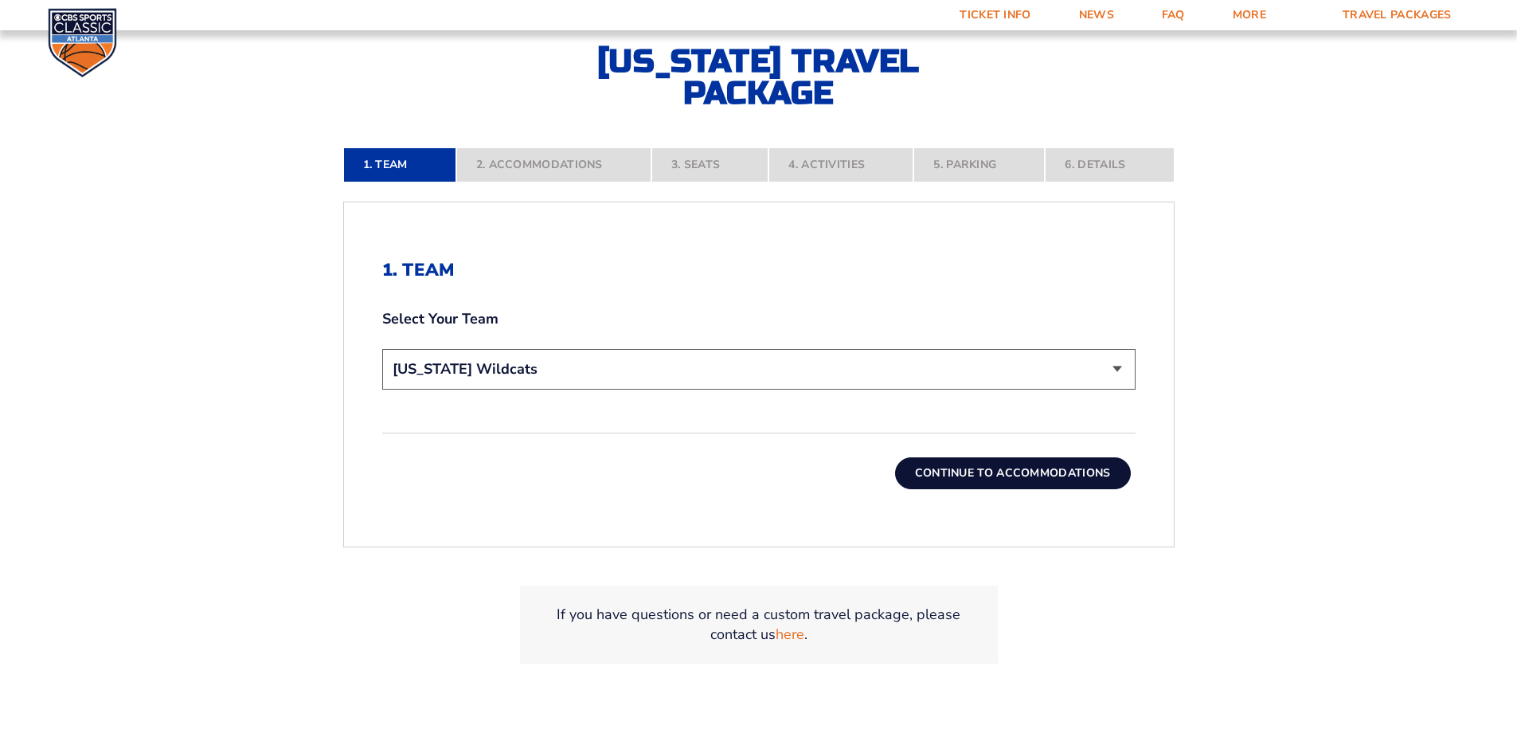
click at [598, 363] on select "Choose a team... [US_STATE] Wildcats [US_STATE] State Buckeyes [US_STATE] Tar H…" at bounding box center [758, 369] width 753 height 41
click at [382, 349] on select "Choose a team... [US_STATE] Wildcats [US_STATE] State Buckeyes [US_STATE] Tar H…" at bounding box center [758, 369] width 753 height 41
click at [986, 470] on button "Continue To Accommodations" at bounding box center [1013, 473] width 236 height 32
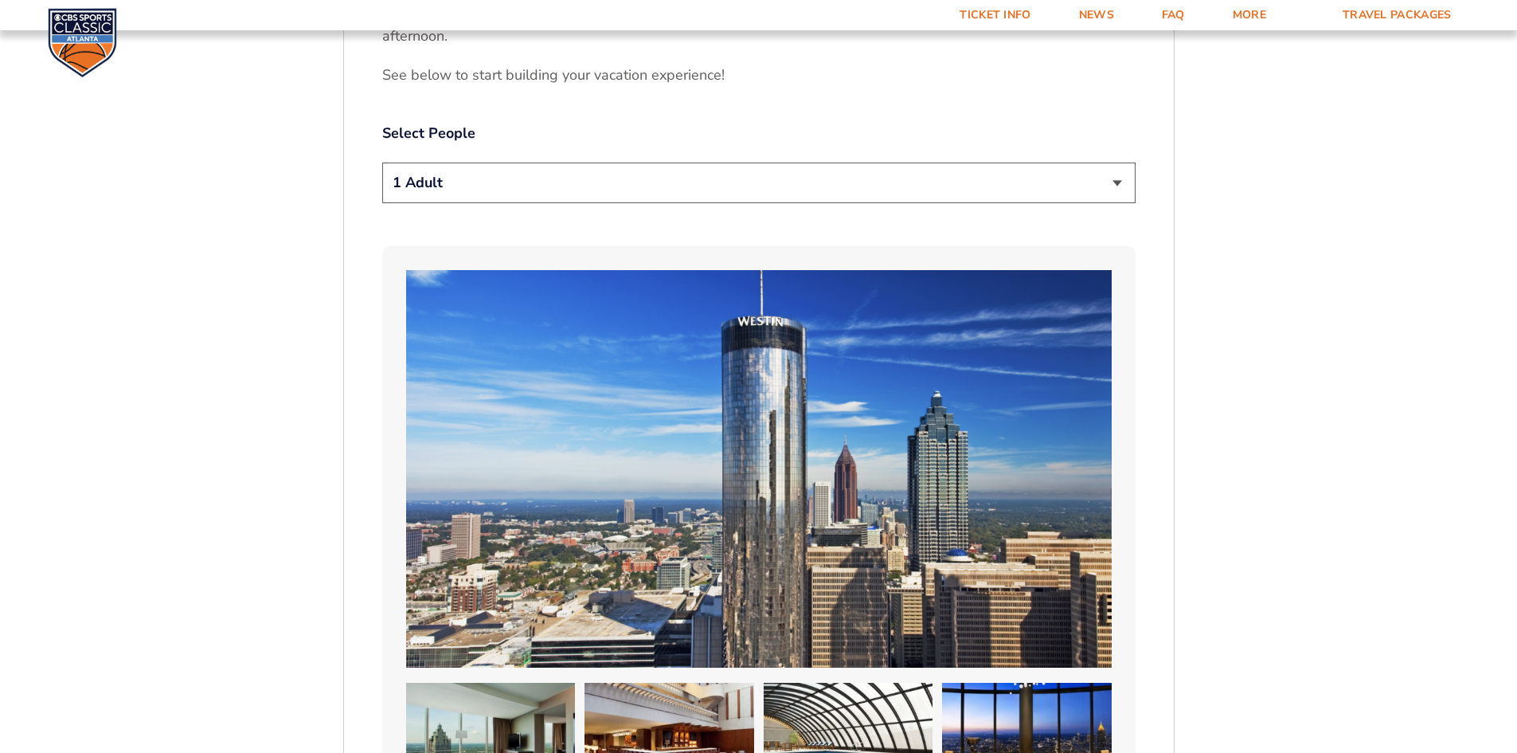
scroll to position [1073, 0]
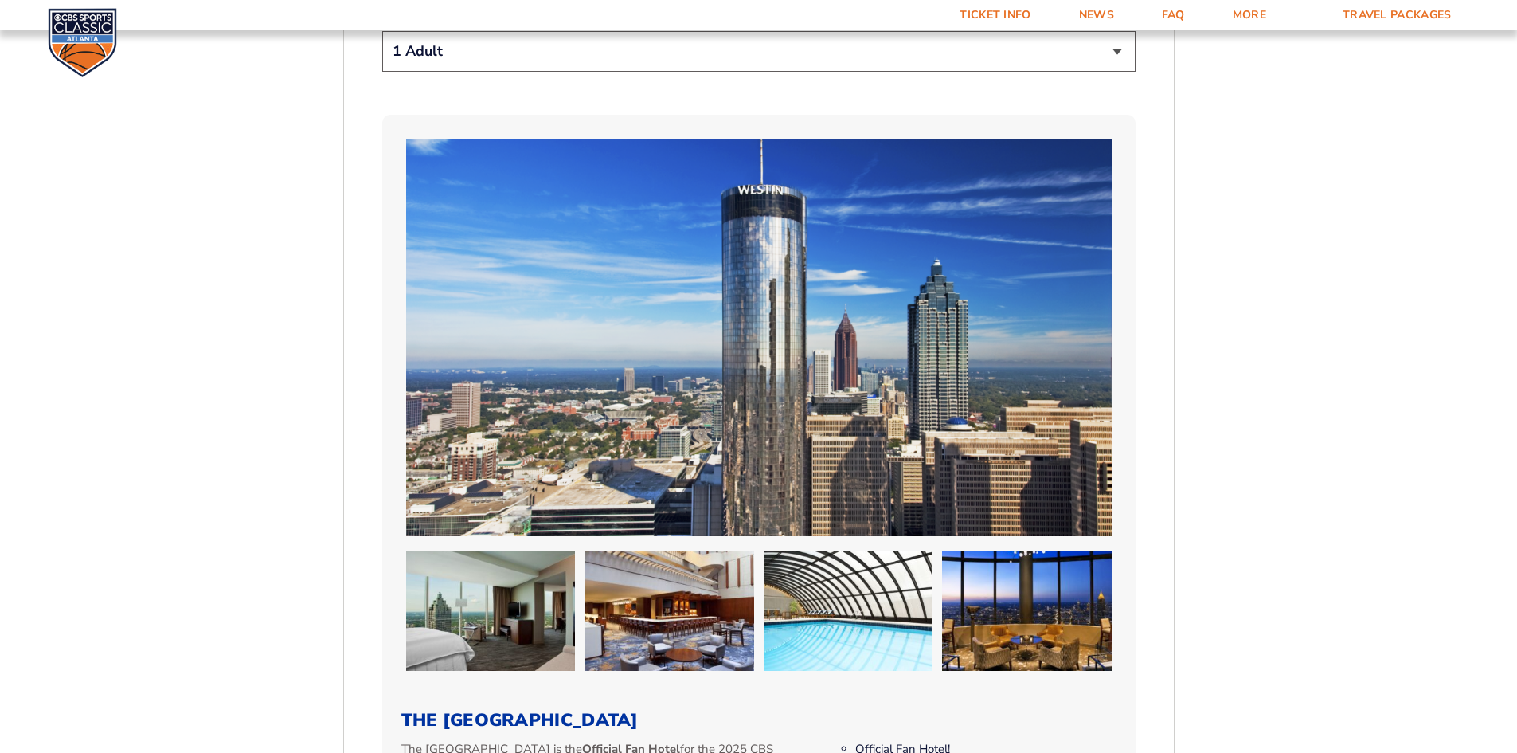
click at [1128, 45] on select "1 Adult 2 Adults 3 Adults 4 Adults 2 Adults + 1 Child 2 Adults + 2 Children 2 A…" at bounding box center [758, 51] width 753 height 41
select select "2 Adults + 2 Children"
click at [382, 31] on select "1 Adult 2 Adults 3 Adults 4 Adults 2 Adults + 1 Child 2 Adults + 2 Children 2 A…" at bounding box center [758, 51] width 753 height 41
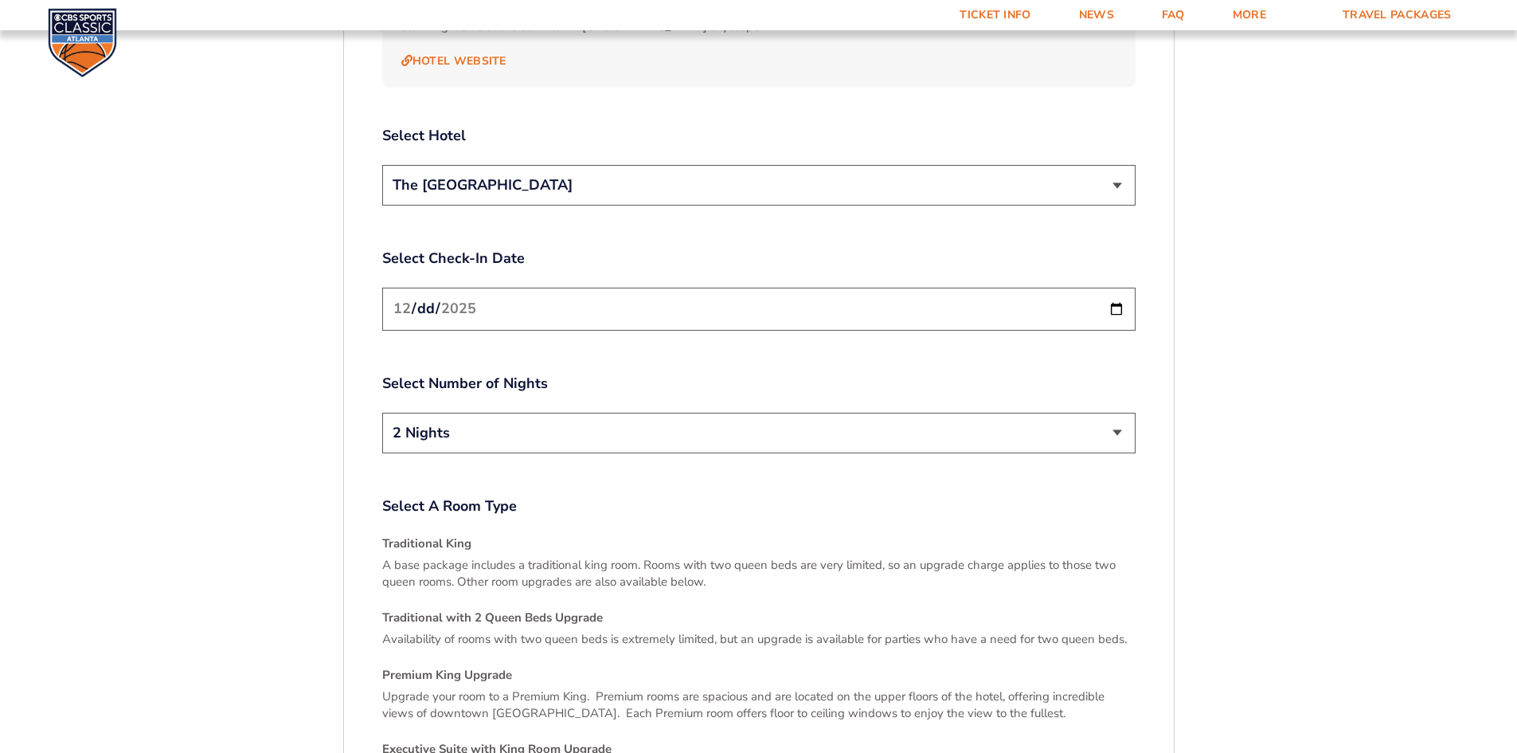
scroll to position [1949, 0]
click at [1108, 287] on input "[DATE]" at bounding box center [758, 308] width 753 height 42
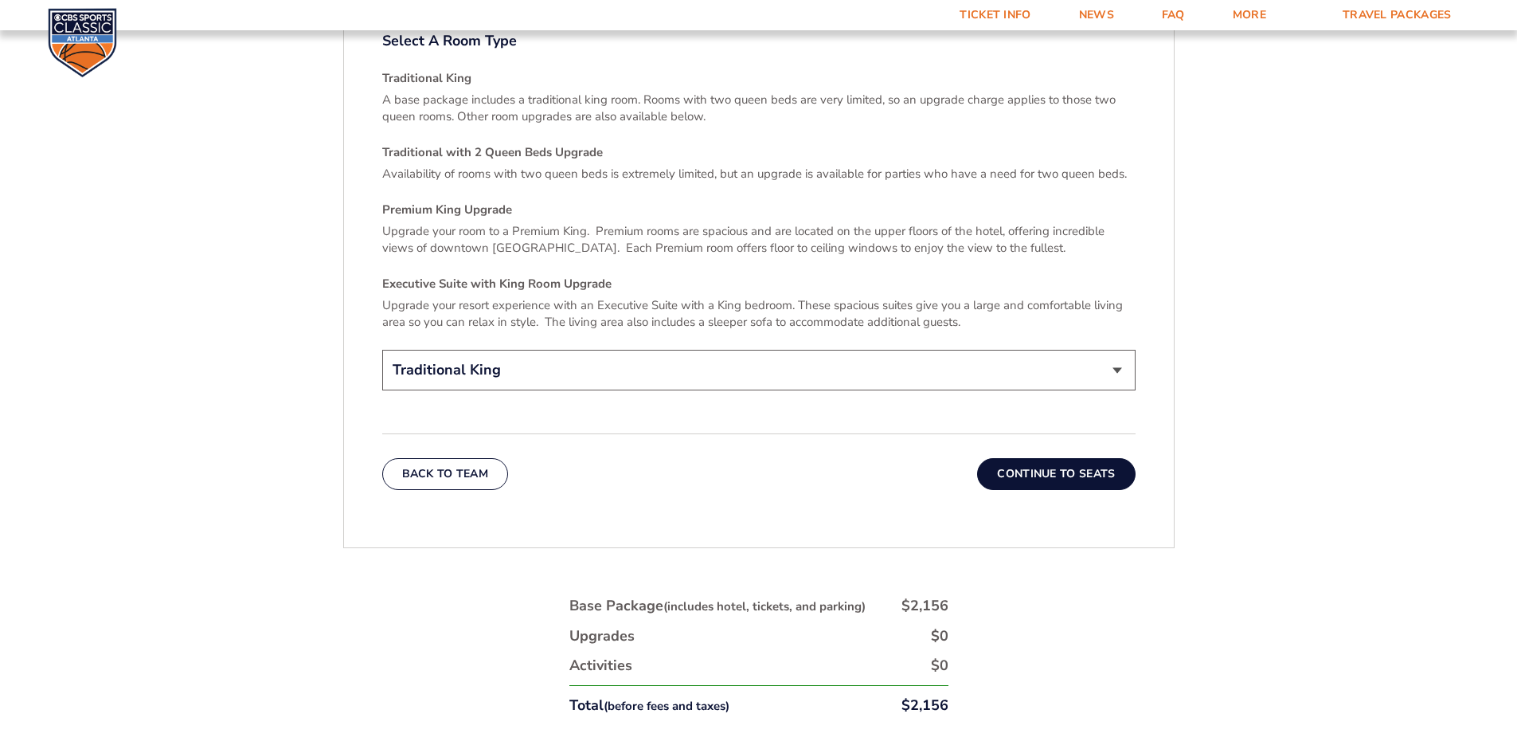
scroll to position [2427, 0]
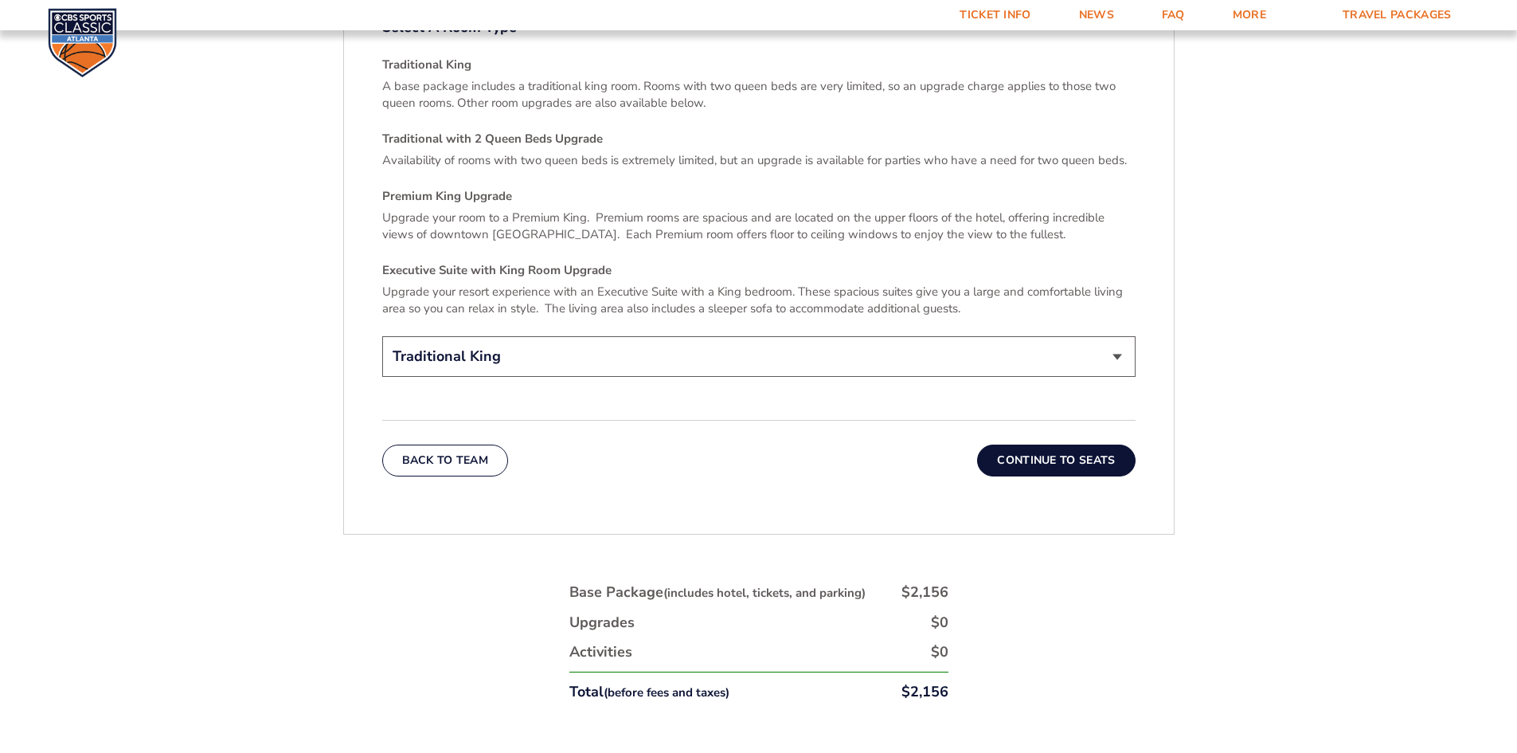
click at [1113, 337] on select "Traditional King Traditional with 2 Queen Beds Upgrade (+$45 per night) Premium…" at bounding box center [758, 356] width 753 height 41
select select "Traditional with 2 Queen Beds Upgrade"
click at [382, 336] on select "Traditional King Traditional with 2 Queen Beds Upgrade (+$45 per night) Premium…" at bounding box center [758, 356] width 753 height 41
click at [1078, 448] on button "Continue To Seats" at bounding box center [1056, 460] width 158 height 32
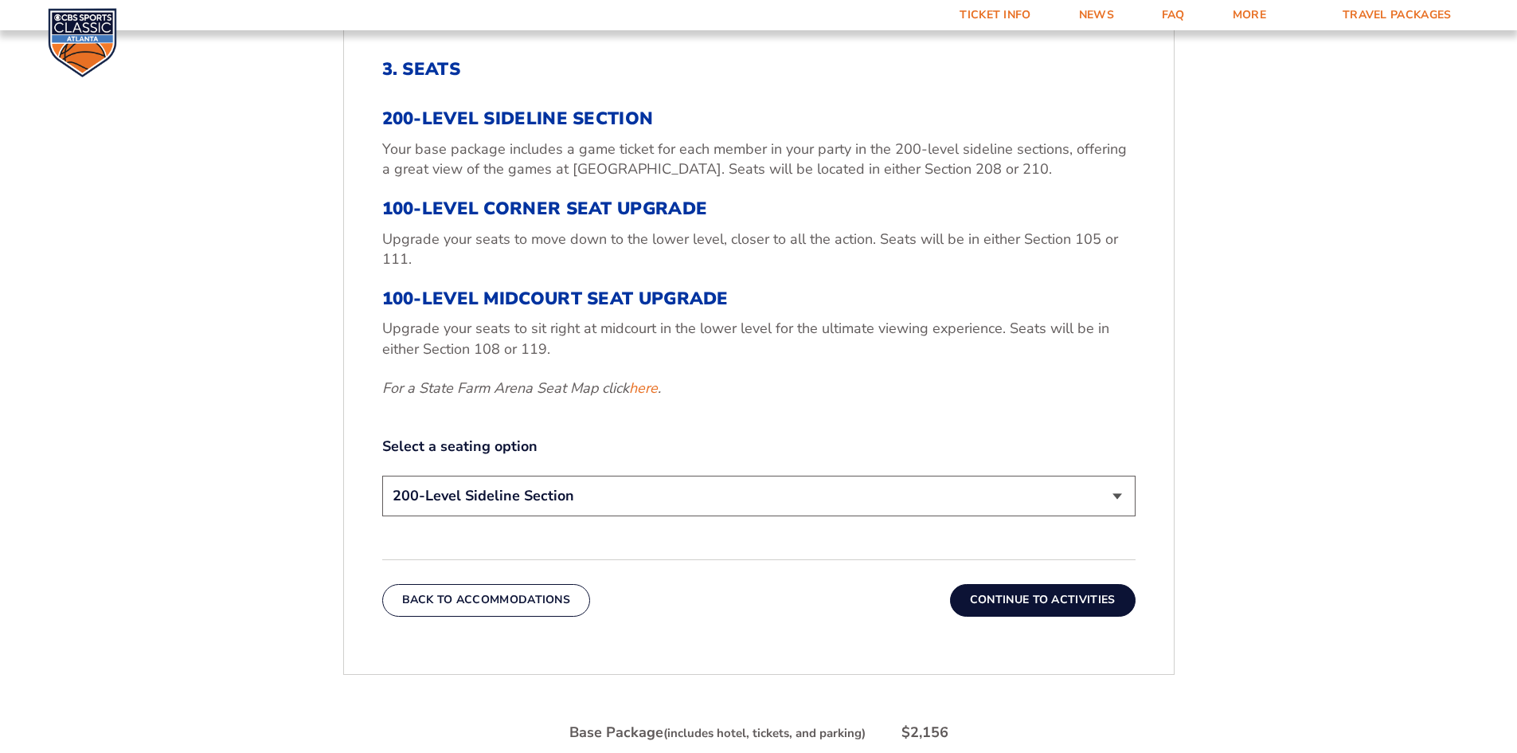
scroll to position [675, 0]
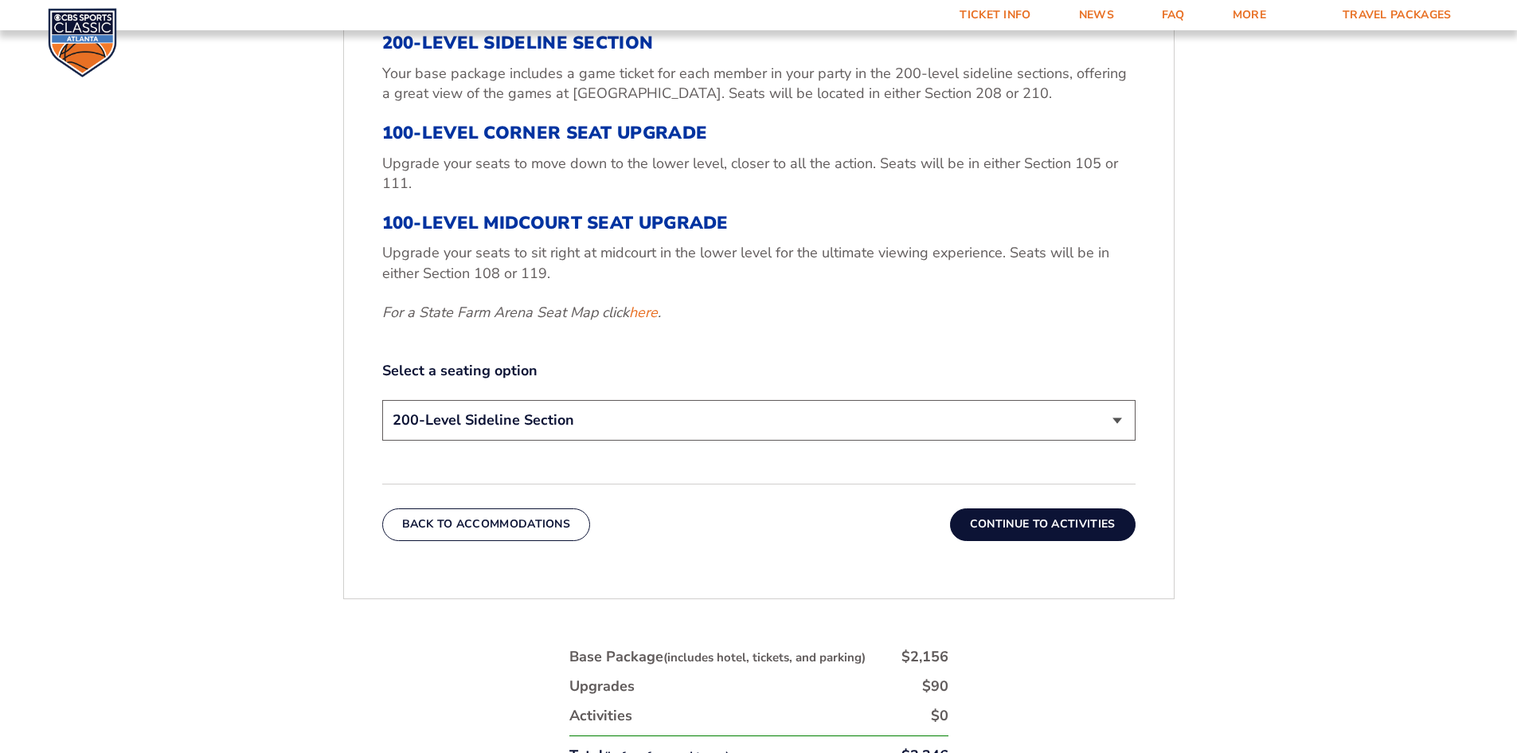
click at [632, 440] on select "200-Level Sideline Section 100-Level Corner Seat Upgrade (+$120 per person) 100…" at bounding box center [758, 420] width 753 height 41
select select "100-Level Corner Seat Upgrade"
click at [382, 400] on select "200-Level Sideline Section 100-Level Corner Seat Upgrade (+$120 per person) 100…" at bounding box center [758, 420] width 753 height 41
click at [1044, 518] on button "Continue To Activities" at bounding box center [1043, 524] width 186 height 32
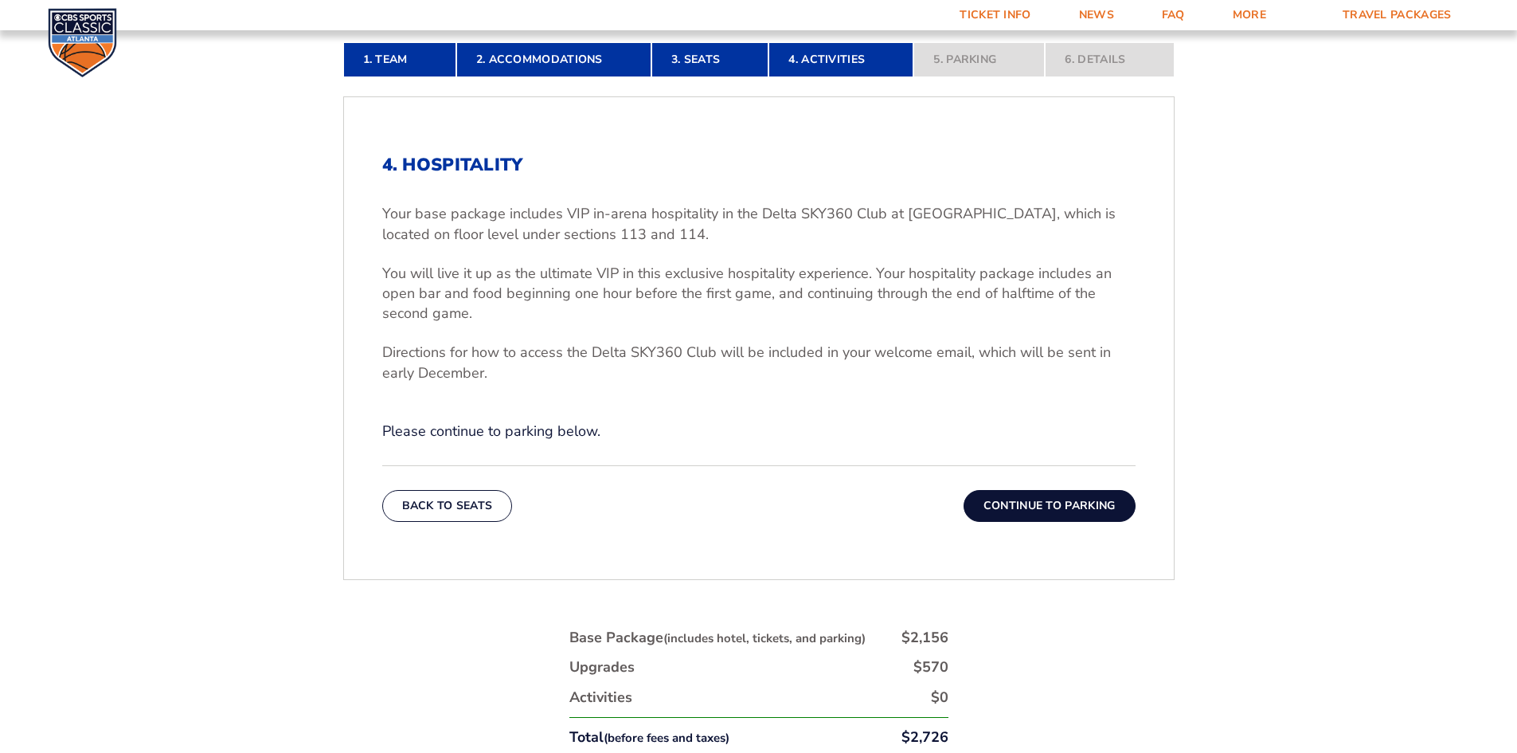
scroll to position [595, 0]
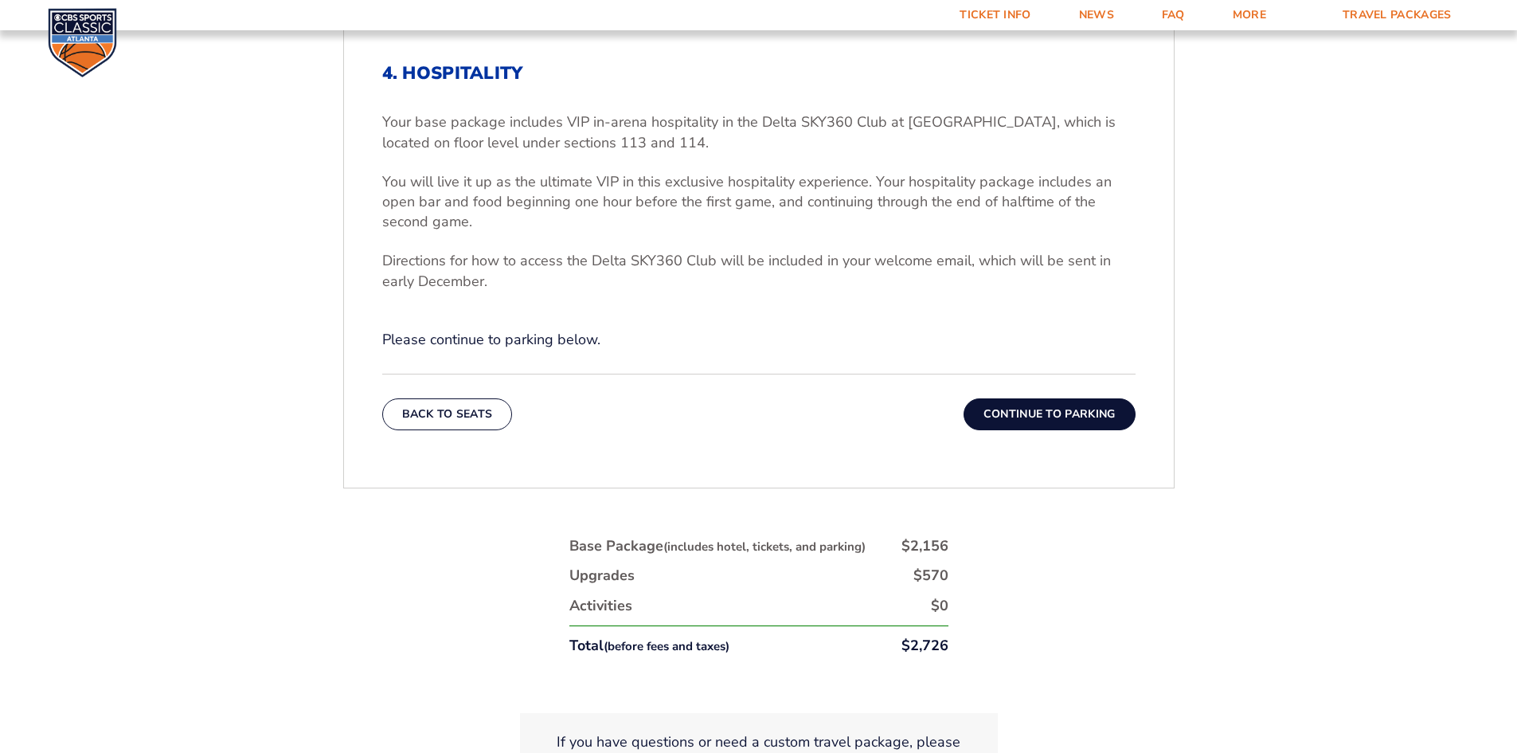
click at [1054, 420] on button "Continue To Parking" at bounding box center [1050, 414] width 172 height 32
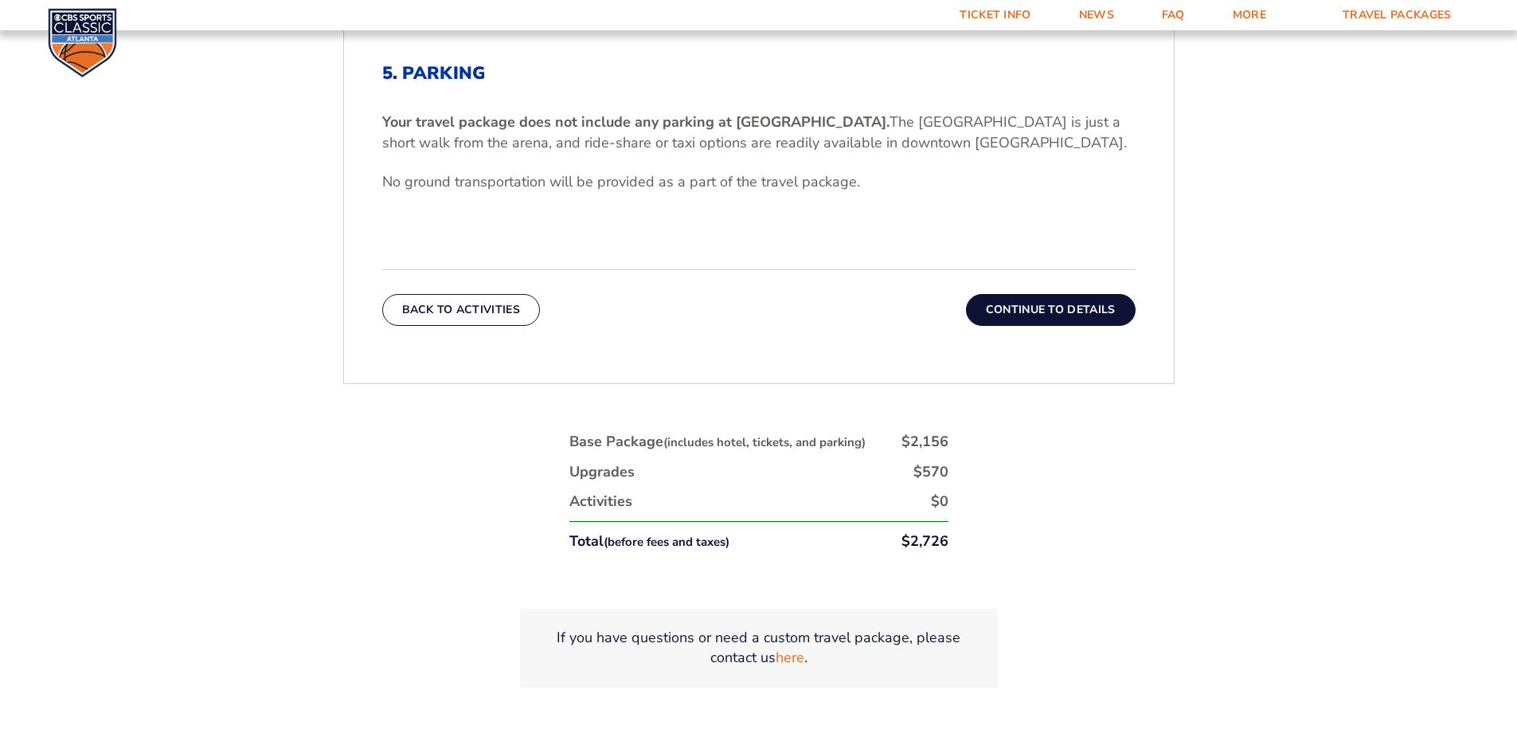
click at [1015, 310] on button "Continue To Details" at bounding box center [1051, 310] width 170 height 32
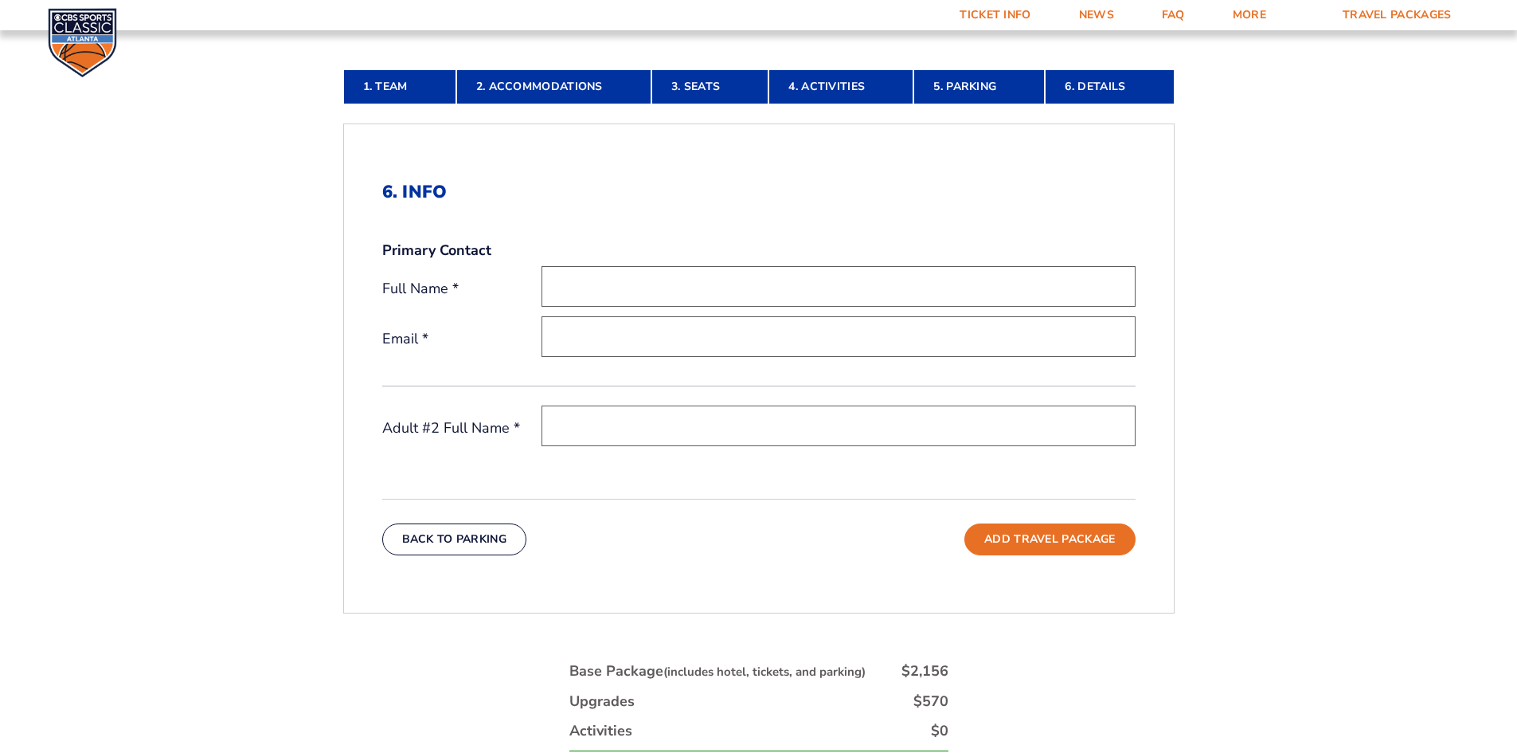
scroll to position [436, 0]
